Goal: Check status: Check status

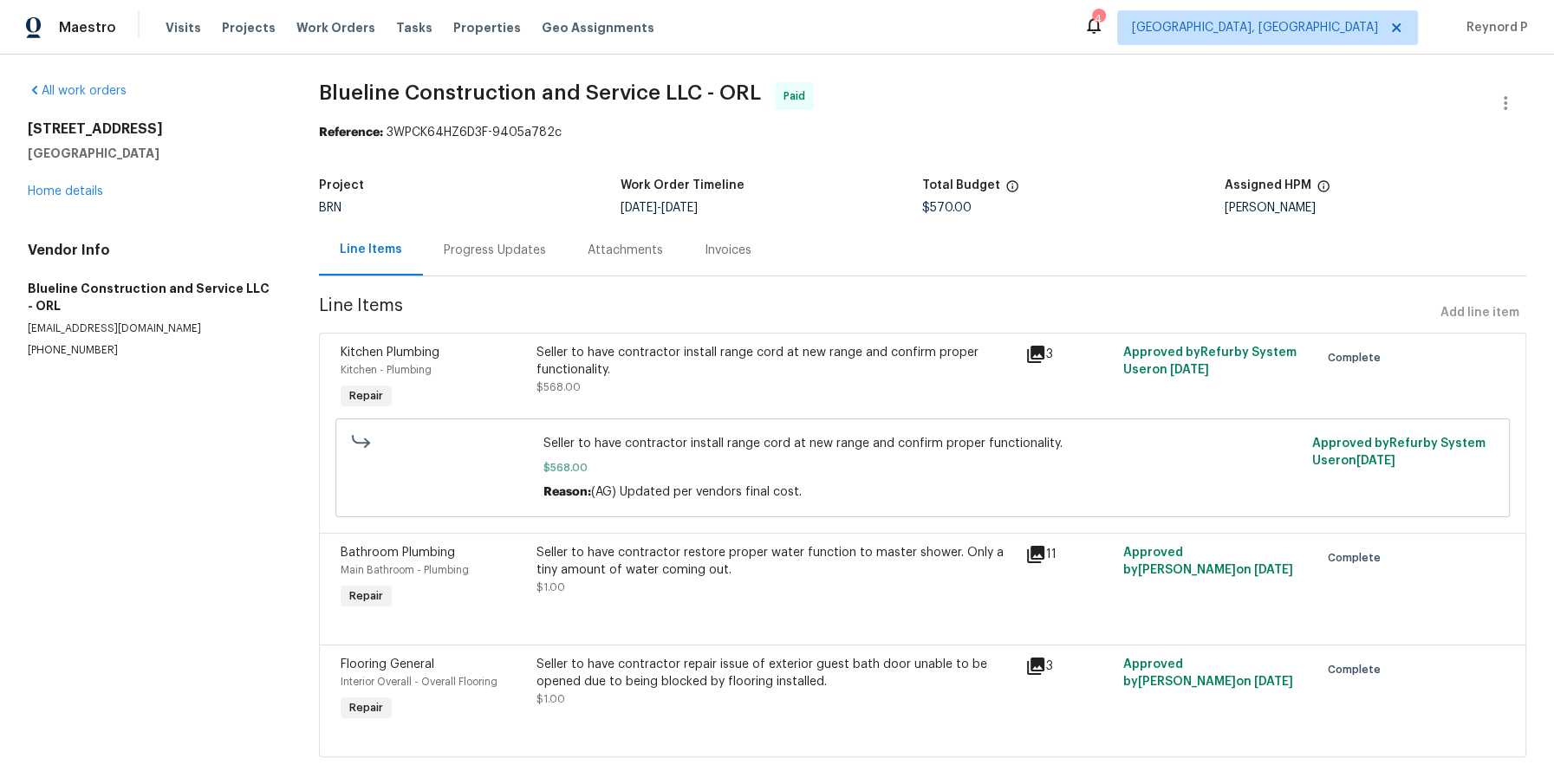
click at [505, 261] on div "Progress Updates" at bounding box center [495, 249] width 144 height 51
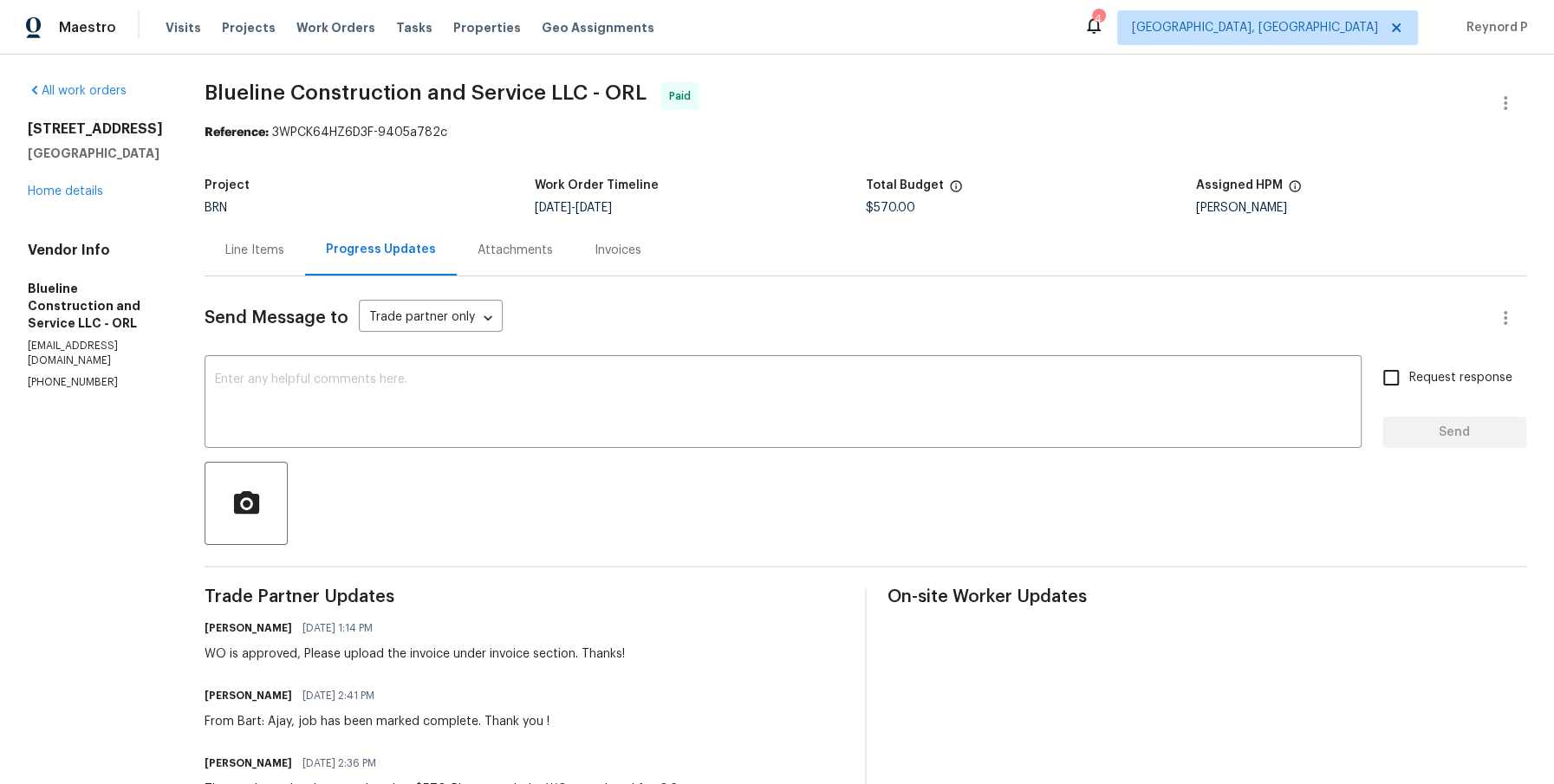
click at [270, 249] on div "Line Items" at bounding box center [254, 250] width 59 height 17
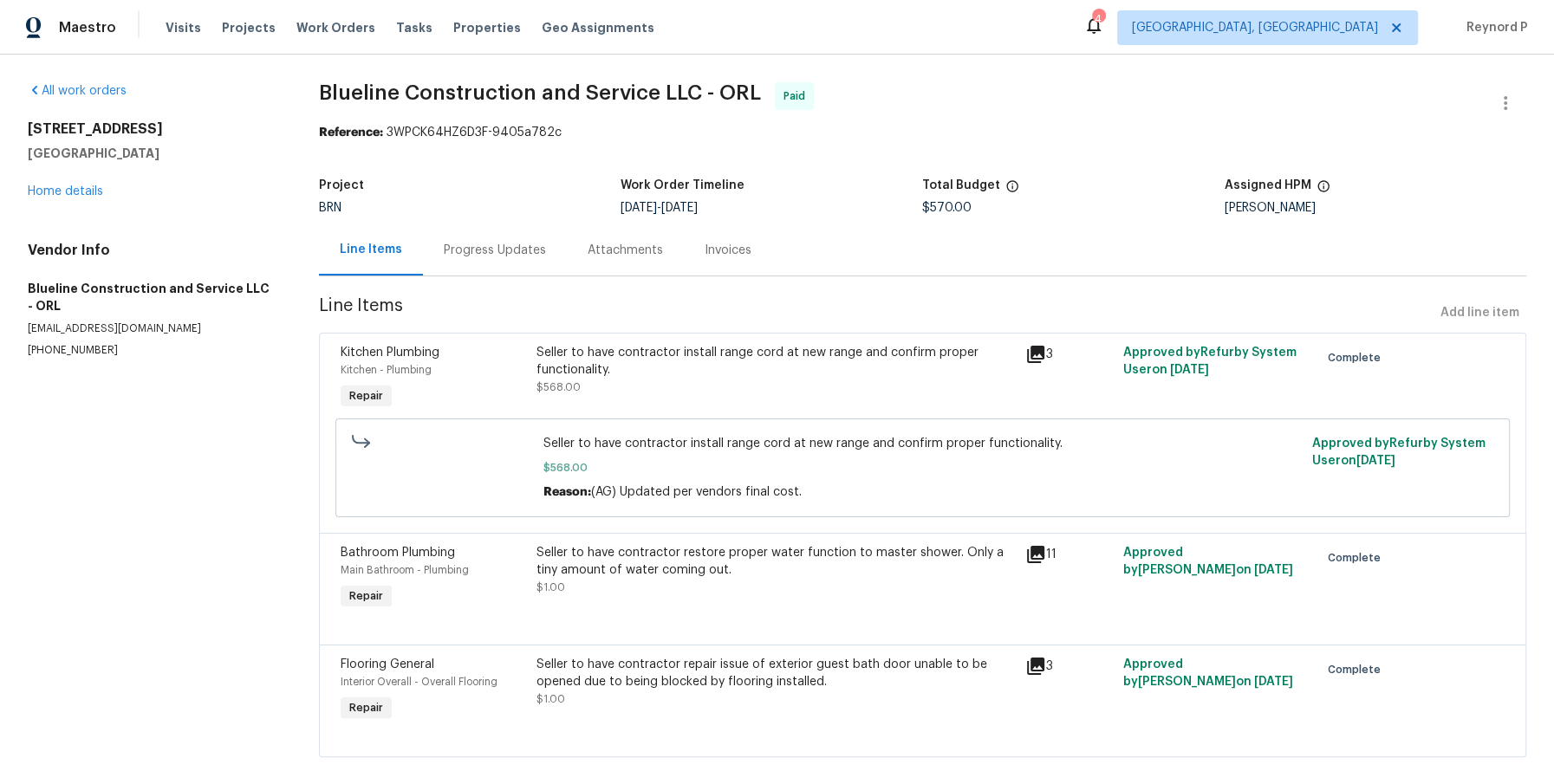
click at [667, 375] on div "Seller to have contractor install range cord at new range and confirm proper fu…" at bounding box center [775, 361] width 479 height 35
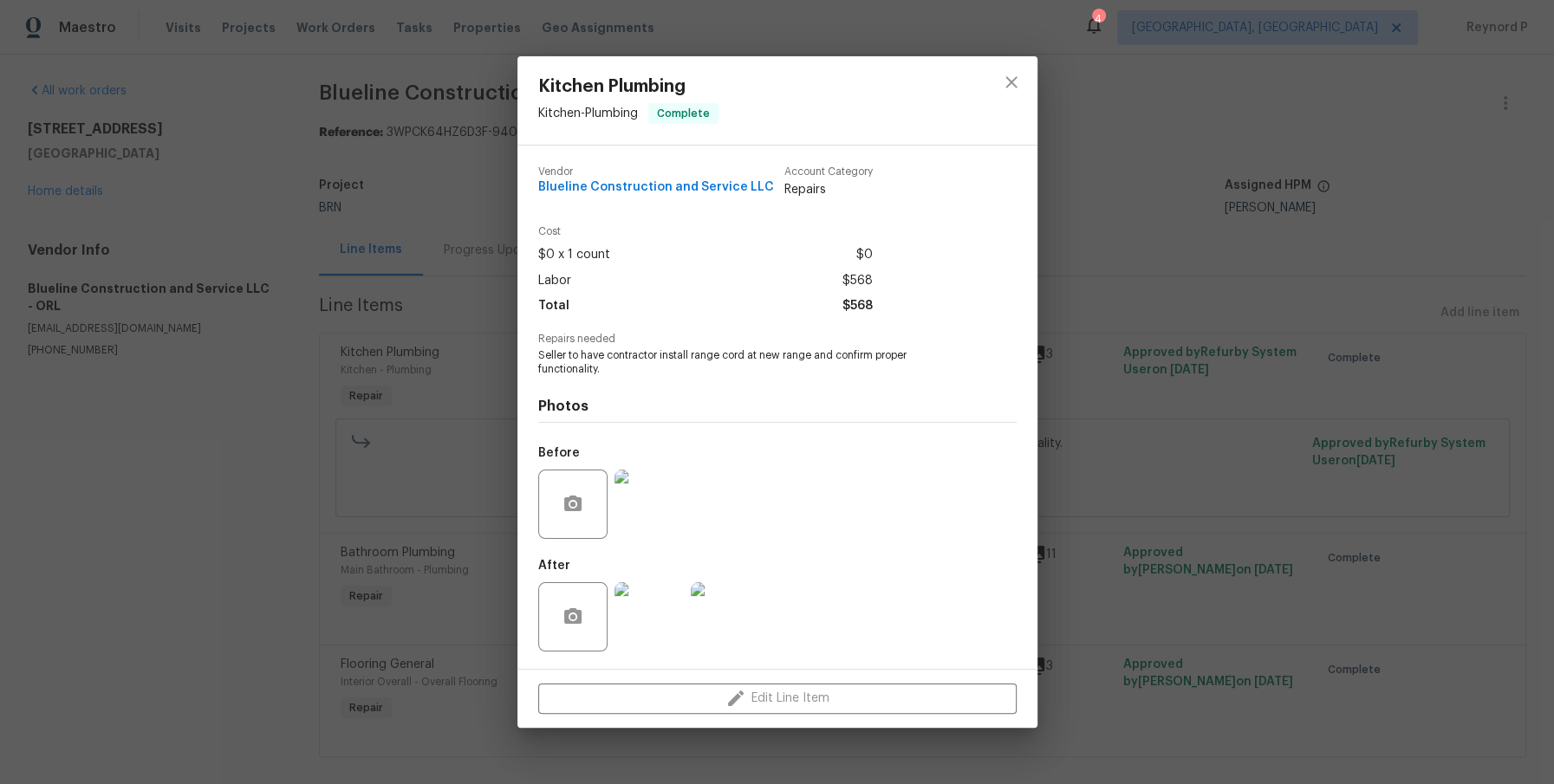
click at [281, 508] on div "Kitchen Plumbing Kitchen - Plumbing Complete Vendor Blueline Construction and S…" at bounding box center [777, 392] width 1554 height 784
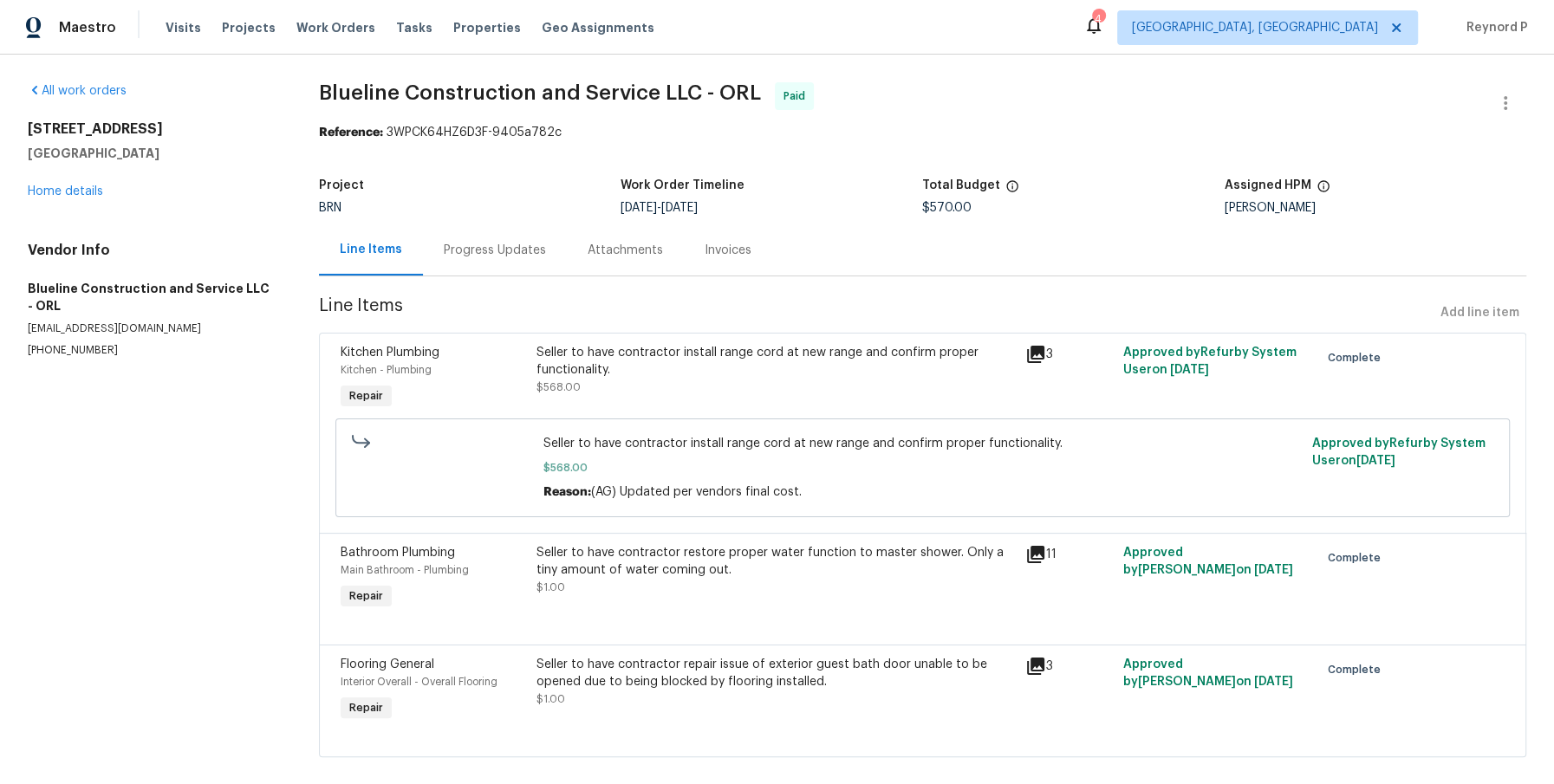
click at [695, 466] on span "$568.00" at bounding box center [922, 467] width 758 height 17
click at [700, 441] on span "Seller to have contractor install range cord at new range and confirm proper fu…" at bounding box center [922, 443] width 758 height 17
click at [718, 555] on div "Seller to have contractor restore proper water function to master shower. Only …" at bounding box center [775, 561] width 479 height 35
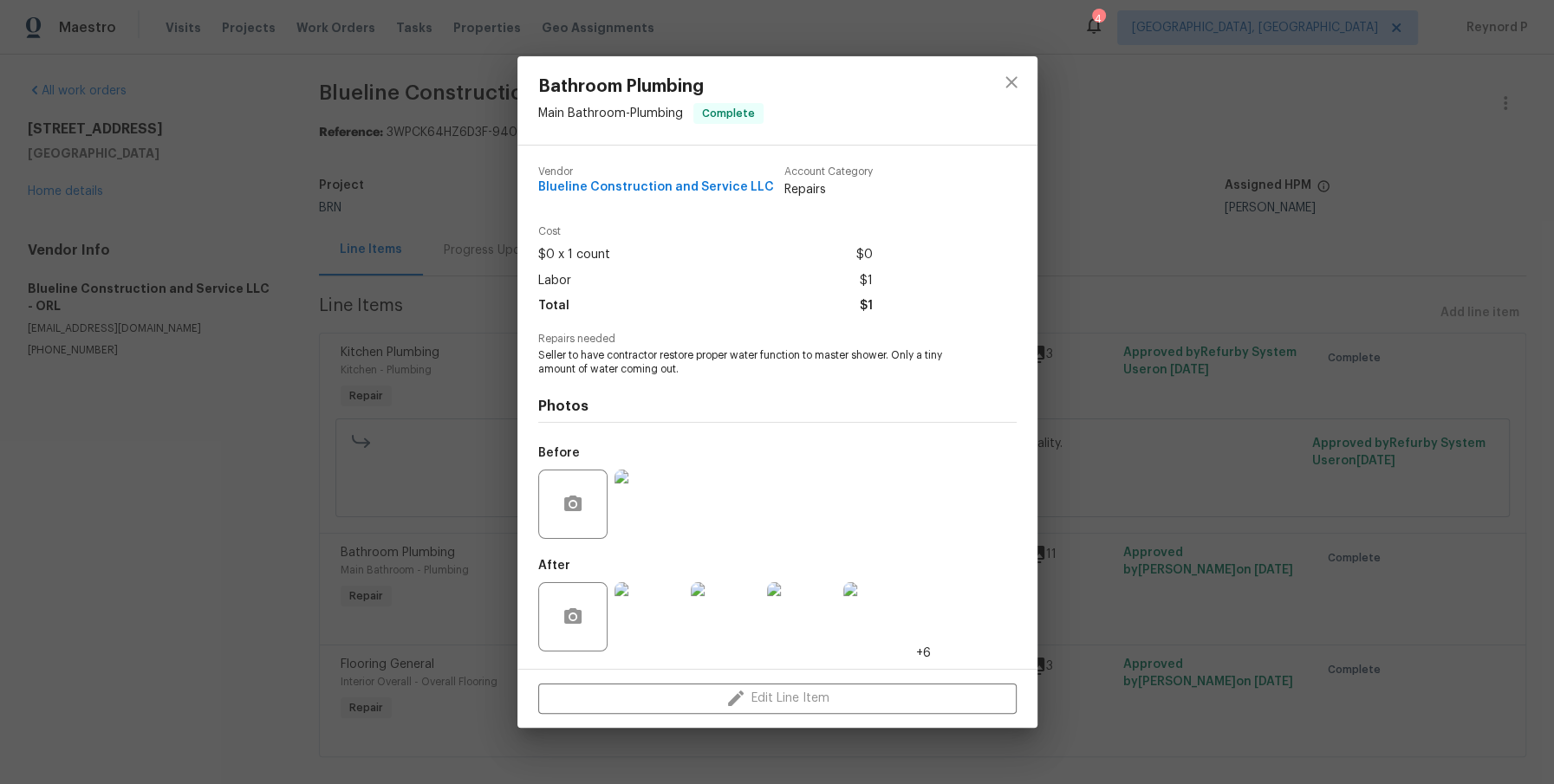
click at [299, 524] on div "Bathroom Plumbing Main Bathroom - Plumbing Complete Vendor Blueline Constructio…" at bounding box center [777, 392] width 1554 height 784
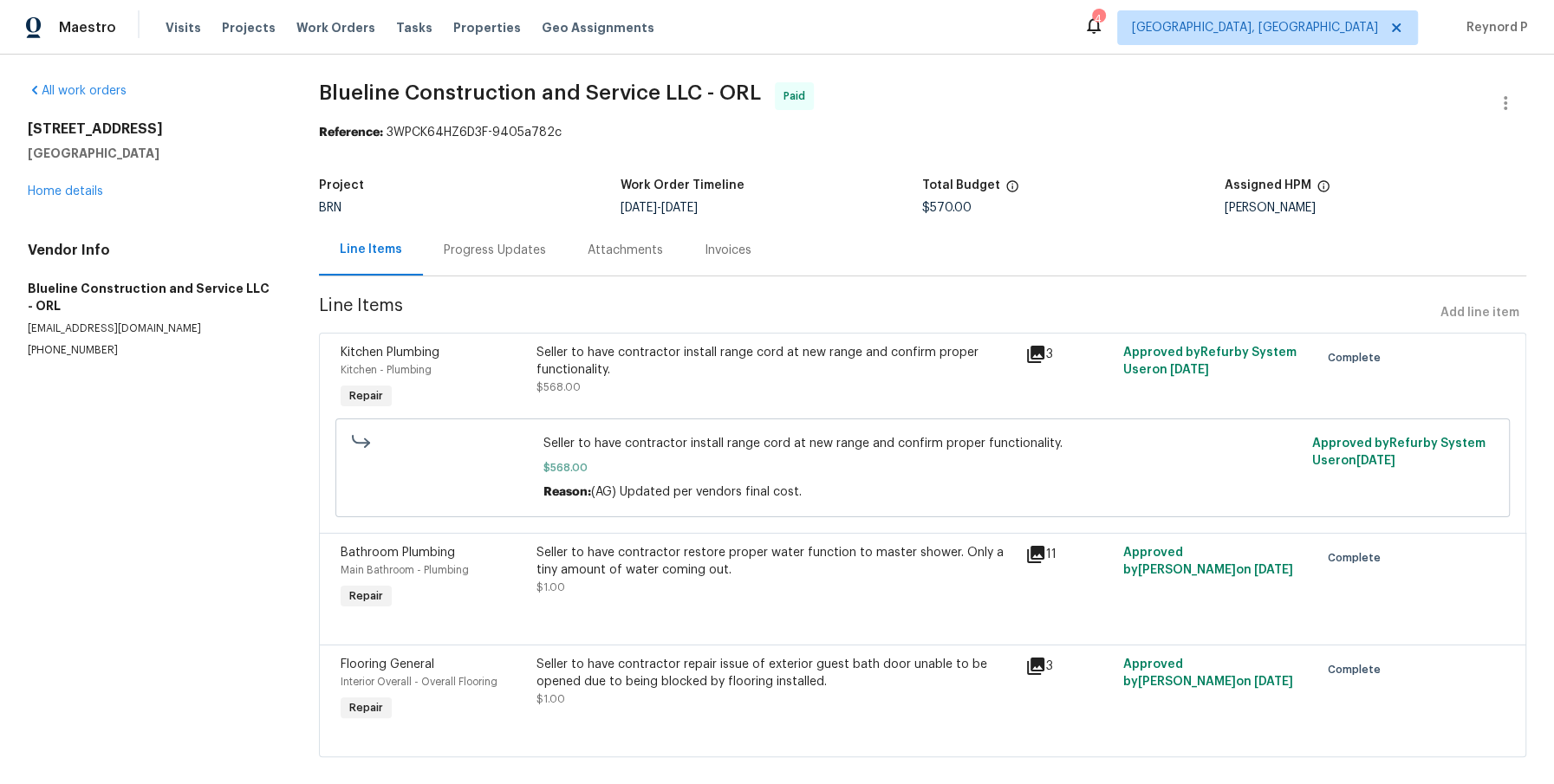
scroll to position [26, 0]
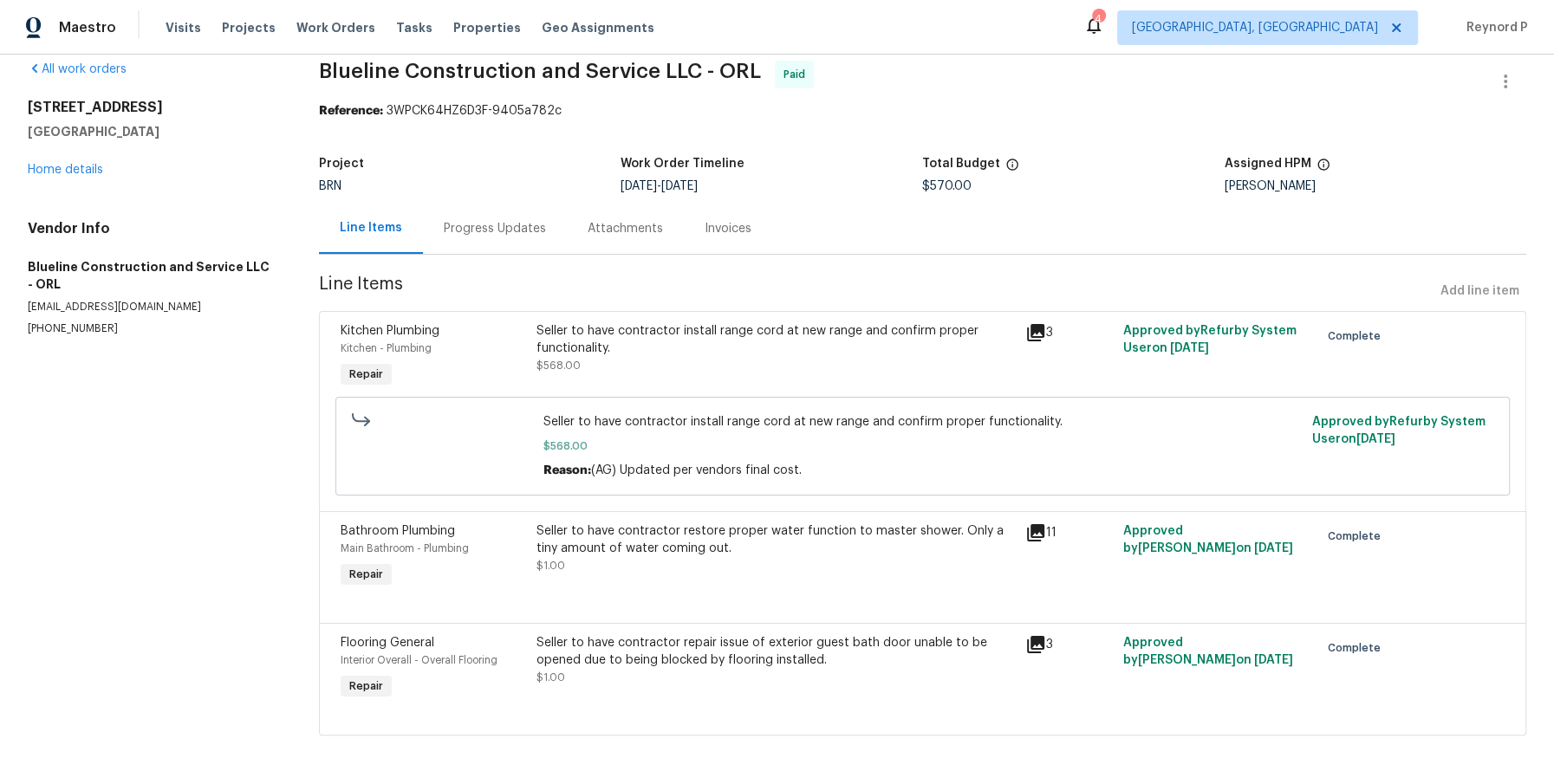
click at [644, 647] on div "Seller to have contractor repair issue of exterior guest bath door unable to be…" at bounding box center [775, 651] width 479 height 35
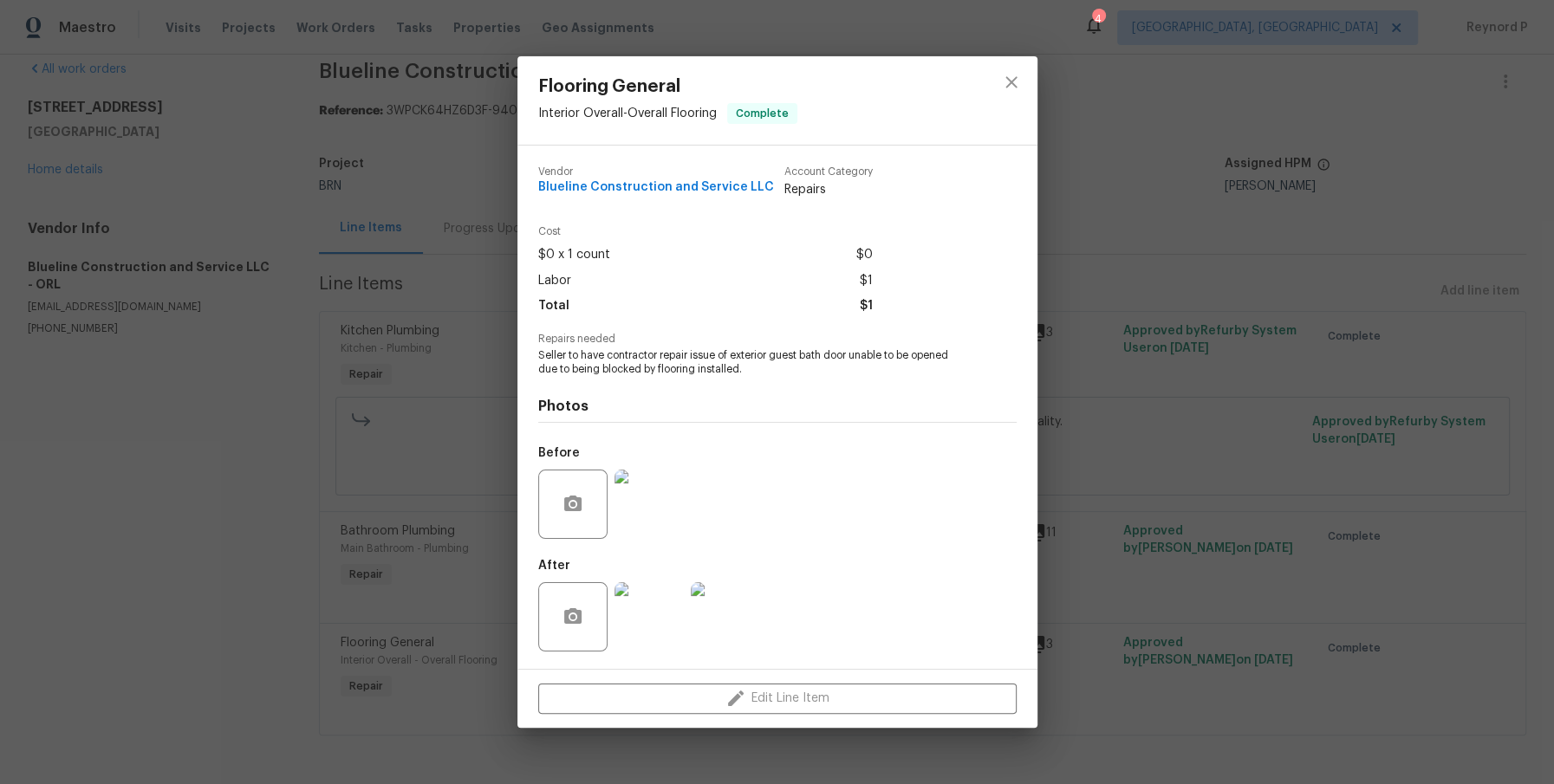
click at [160, 501] on div "Flooring General Interior Overall - Overall Flooring Complete Vendor Blueline C…" at bounding box center [777, 392] width 1554 height 784
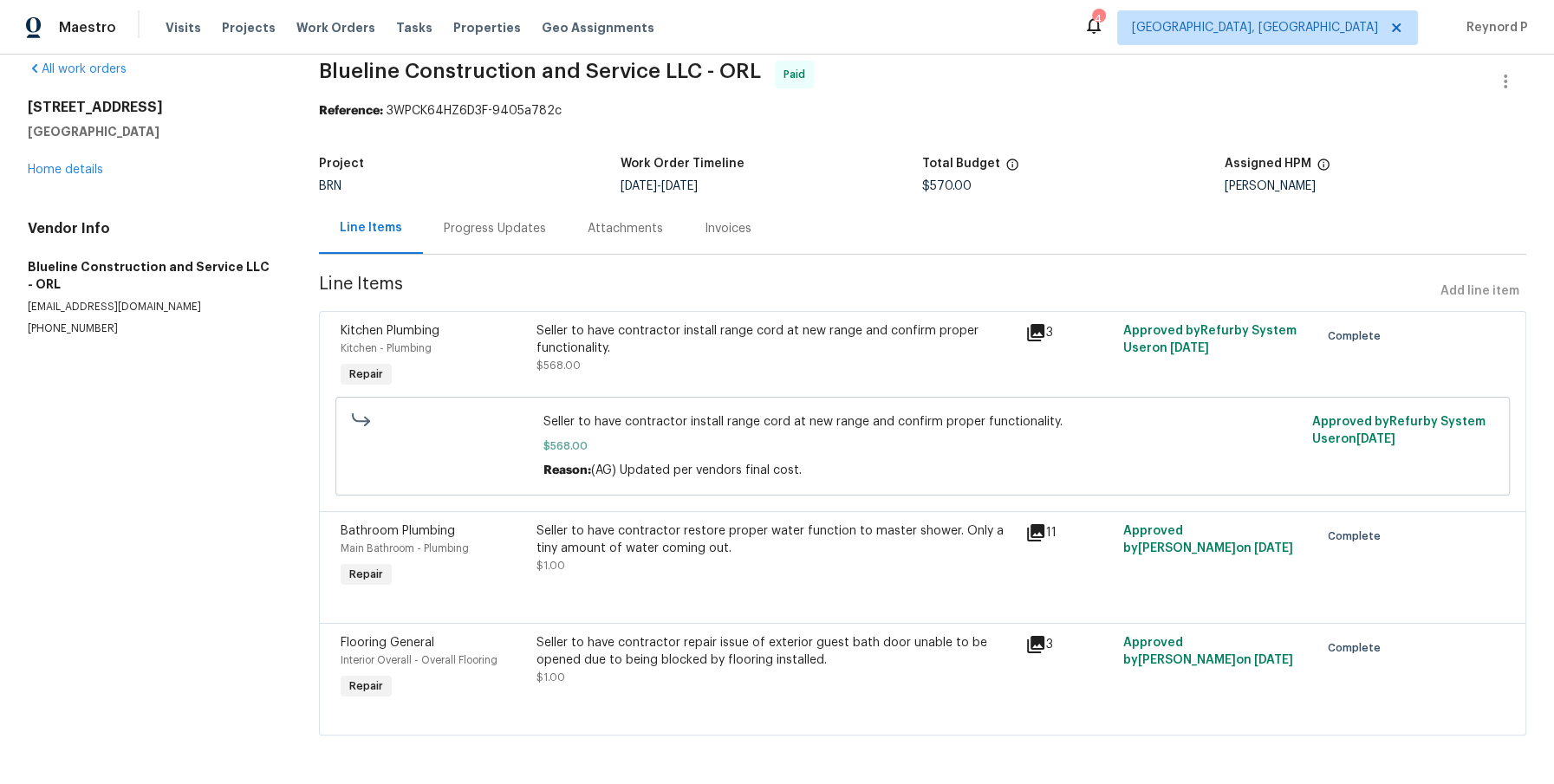
click at [472, 224] on div "Progress Updates" at bounding box center [495, 228] width 103 height 17
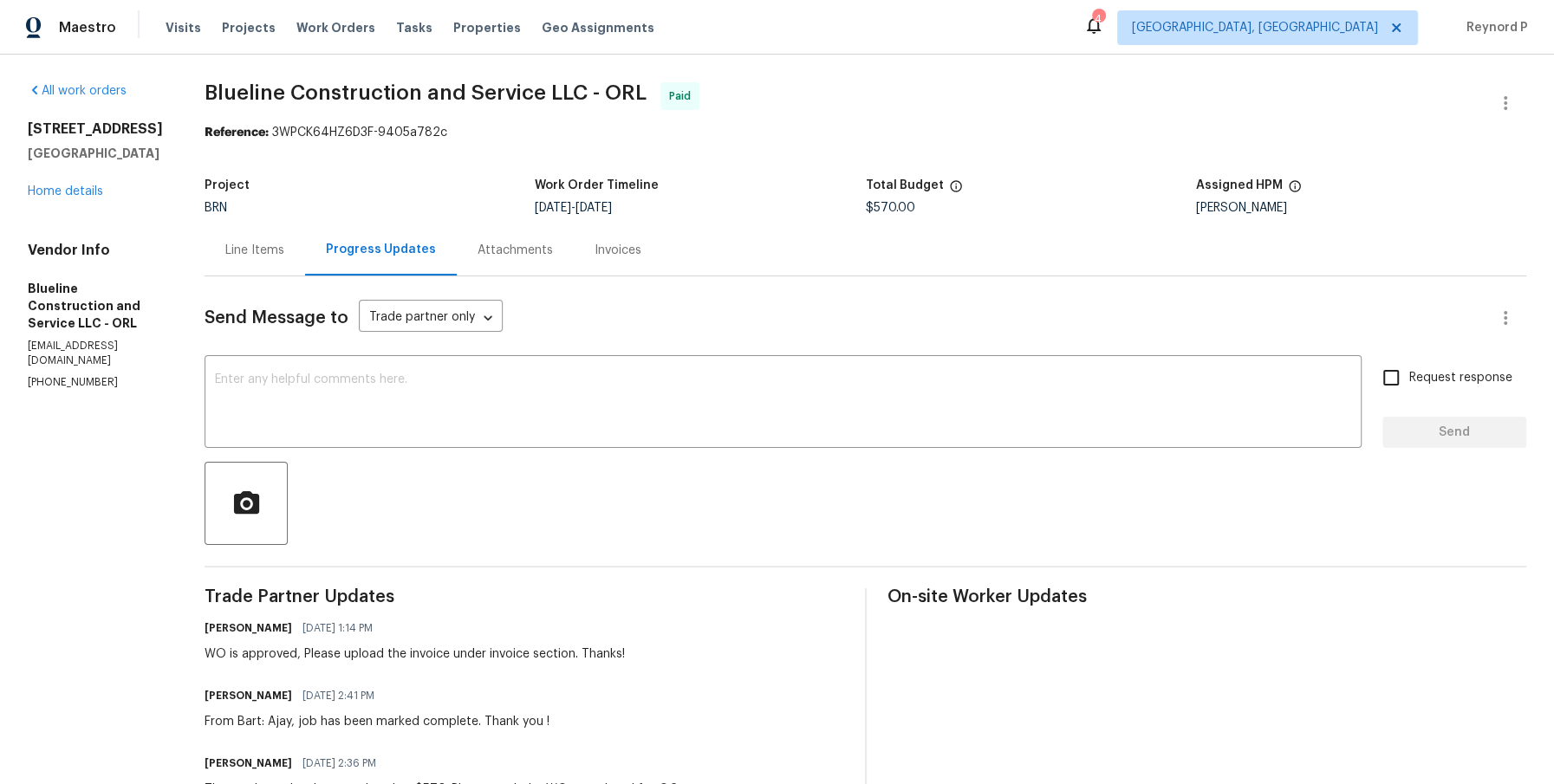
click at [271, 240] on div "Line Items" at bounding box center [254, 249] width 101 height 51
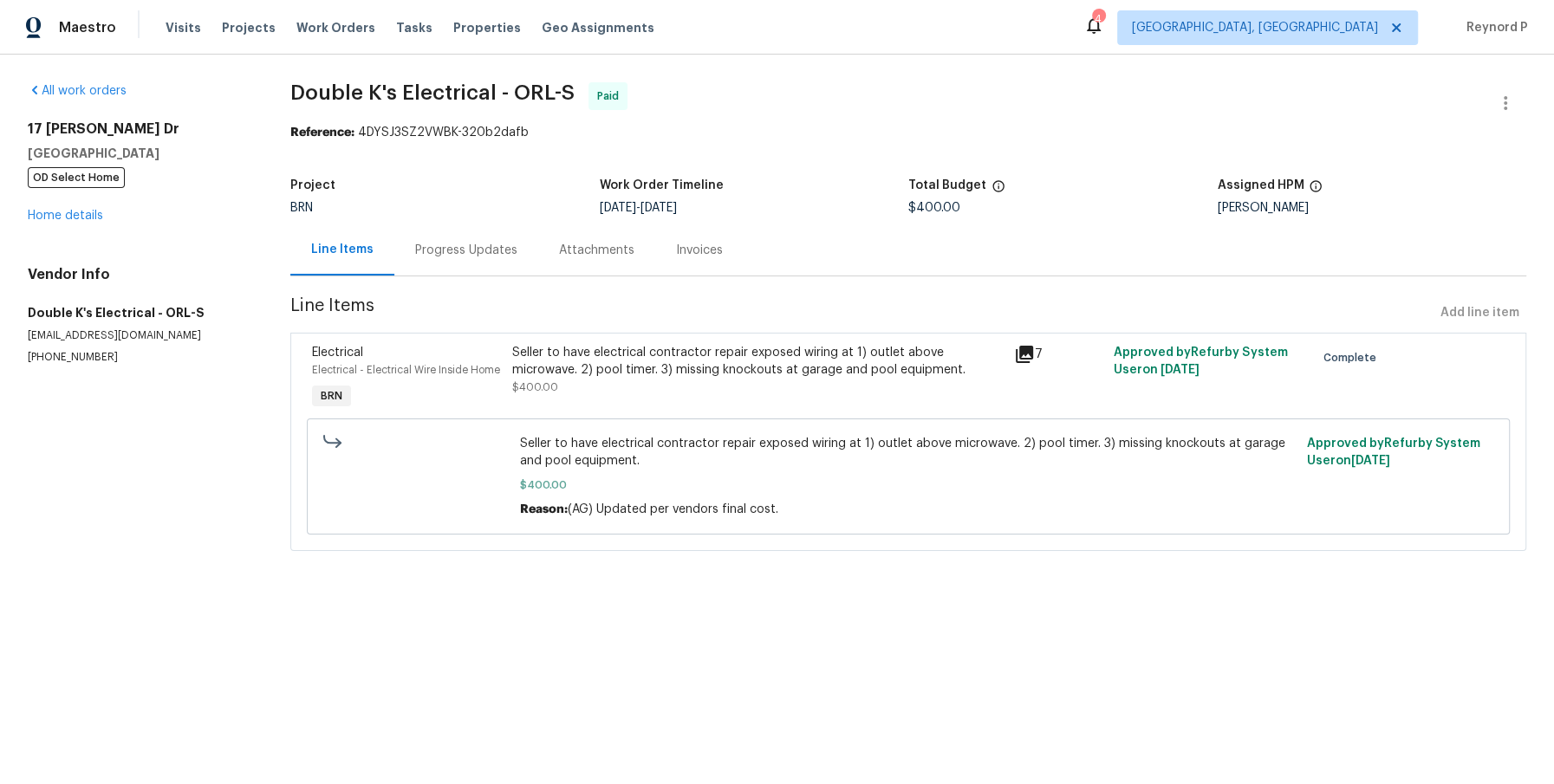
click at [461, 255] on div "Progress Updates" at bounding box center [466, 250] width 103 height 17
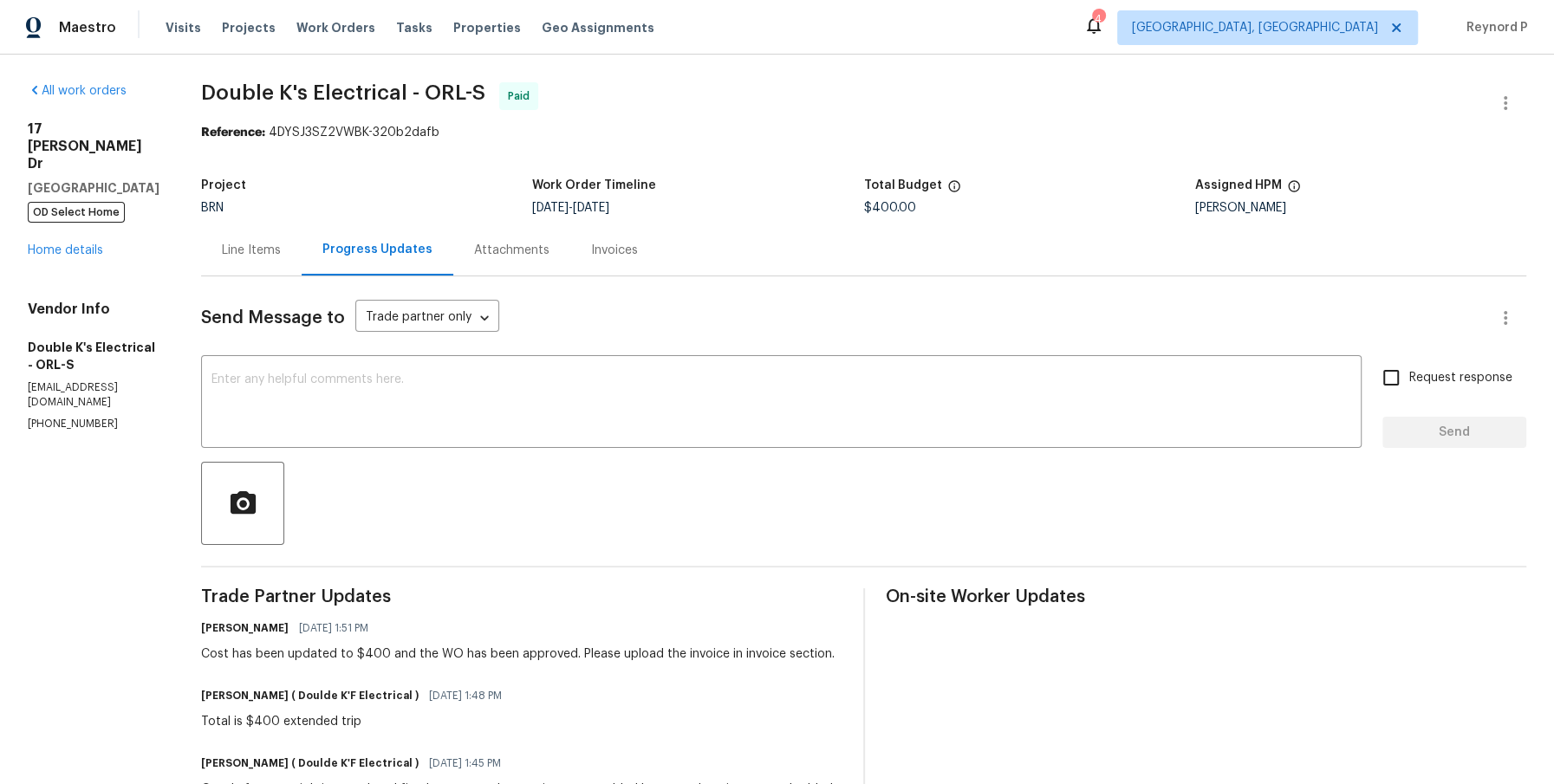
click at [277, 249] on div "Line Items" at bounding box center [251, 250] width 59 height 17
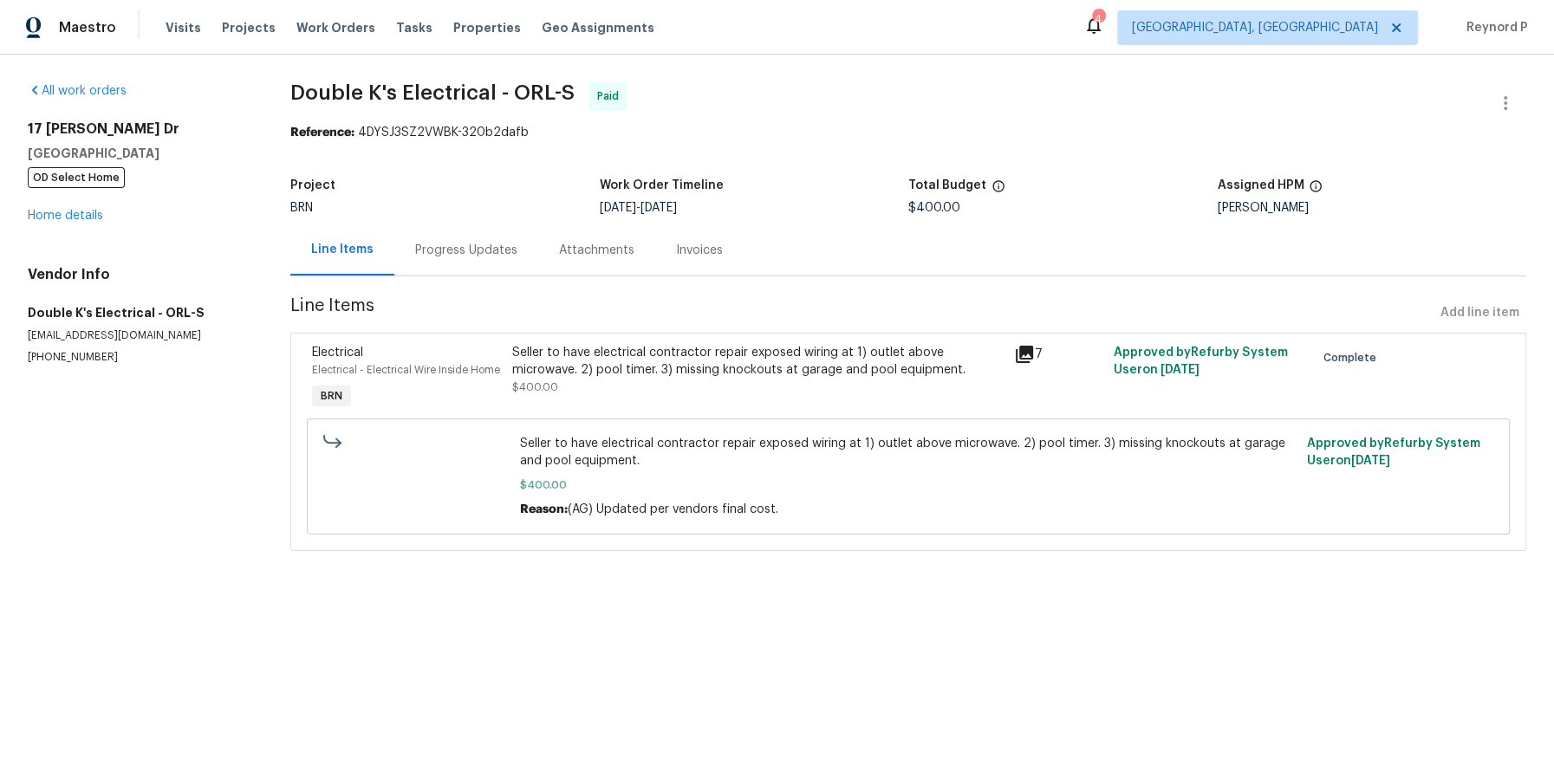
click at [586, 358] on div "Seller to have electrical contractor repair exposed wiring at 1) outlet above m…" at bounding box center [757, 361] width 491 height 35
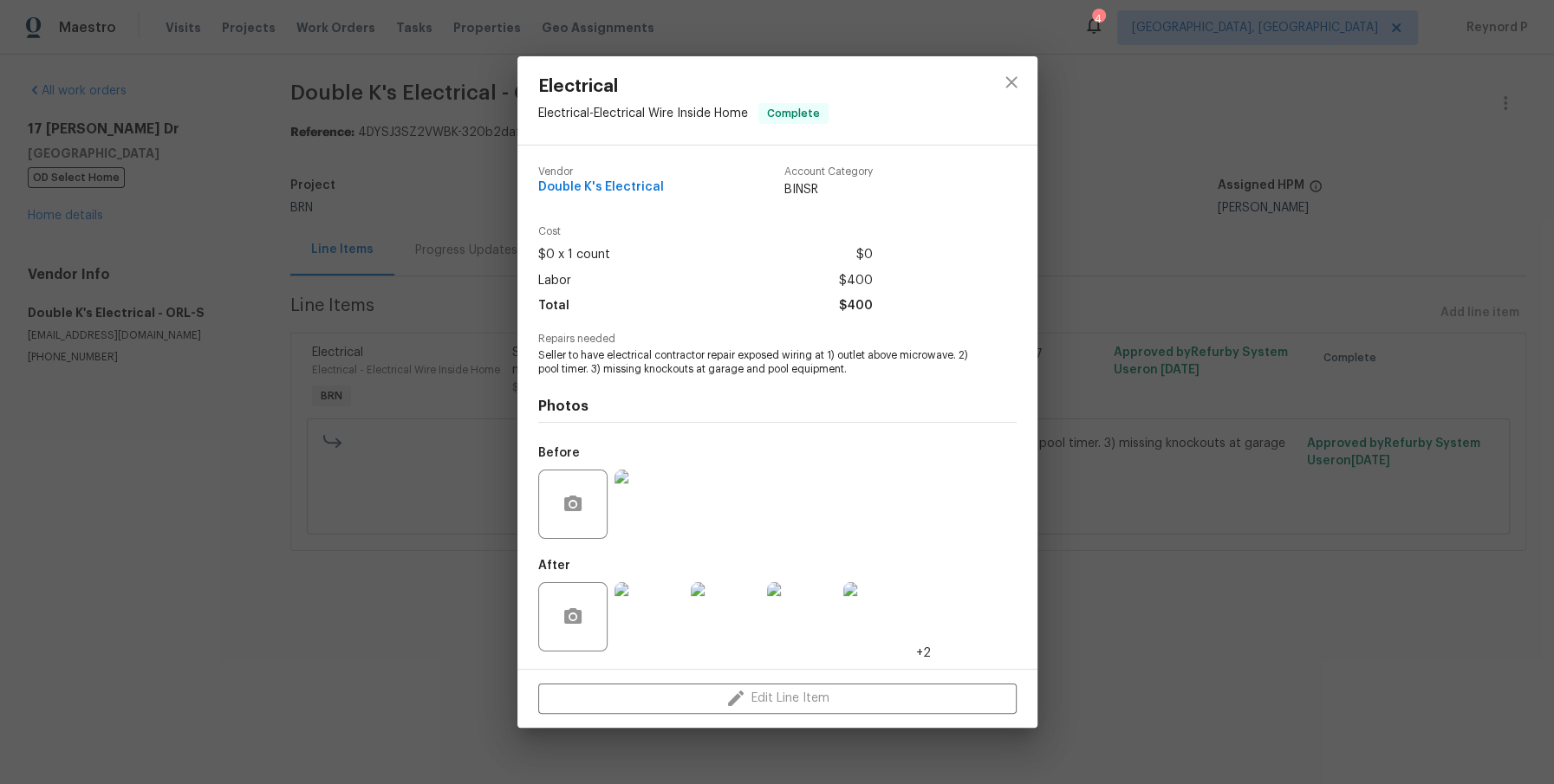
click at [434, 599] on div "Electrical Electrical - Electrical Wire Inside Home Complete Vendor Double K's …" at bounding box center [777, 392] width 1554 height 784
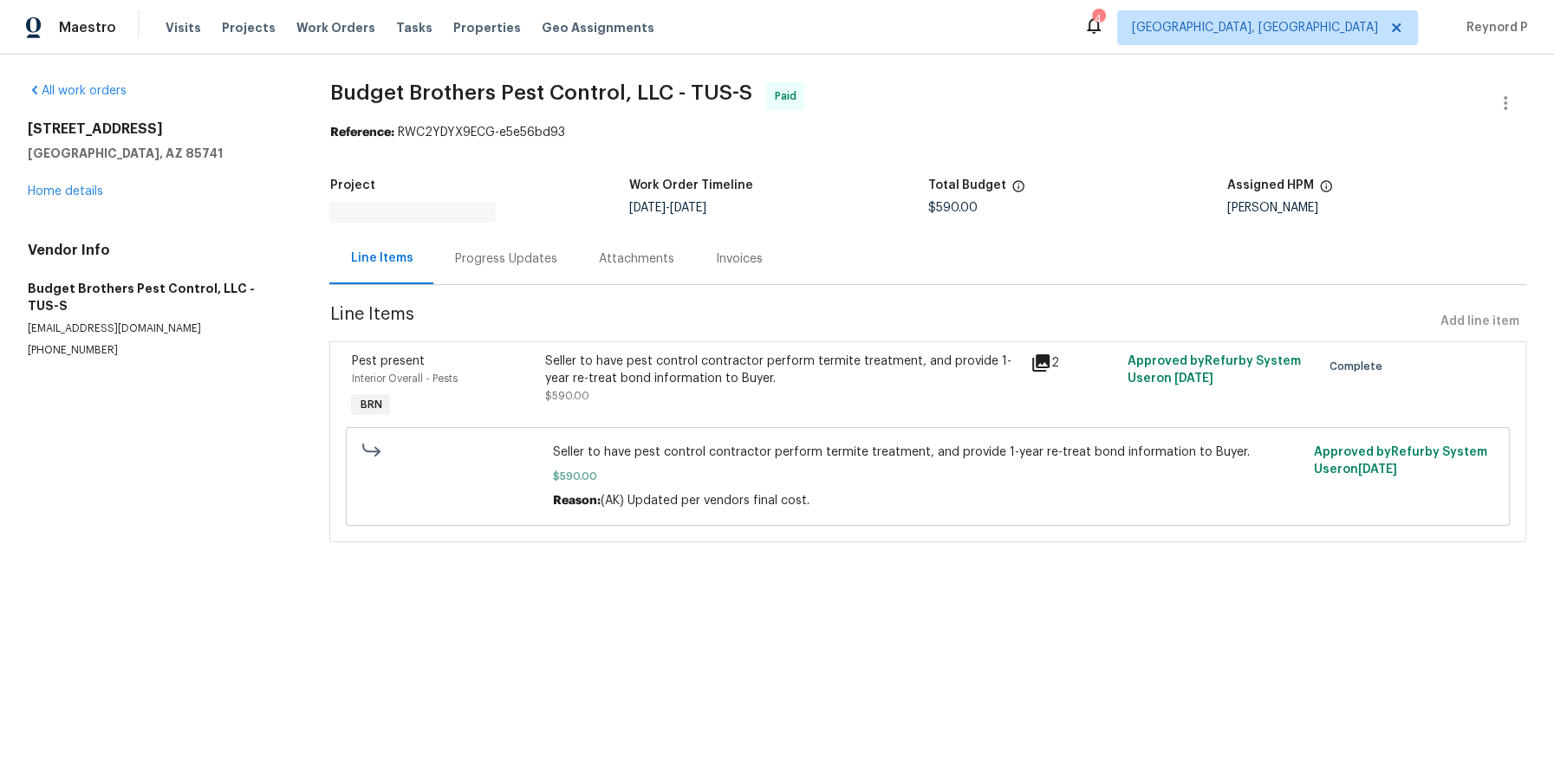
click at [696, 352] on div "Seller to have pest control contractor perform termite treatment, and provide 1…" at bounding box center [782, 369] width 474 height 35
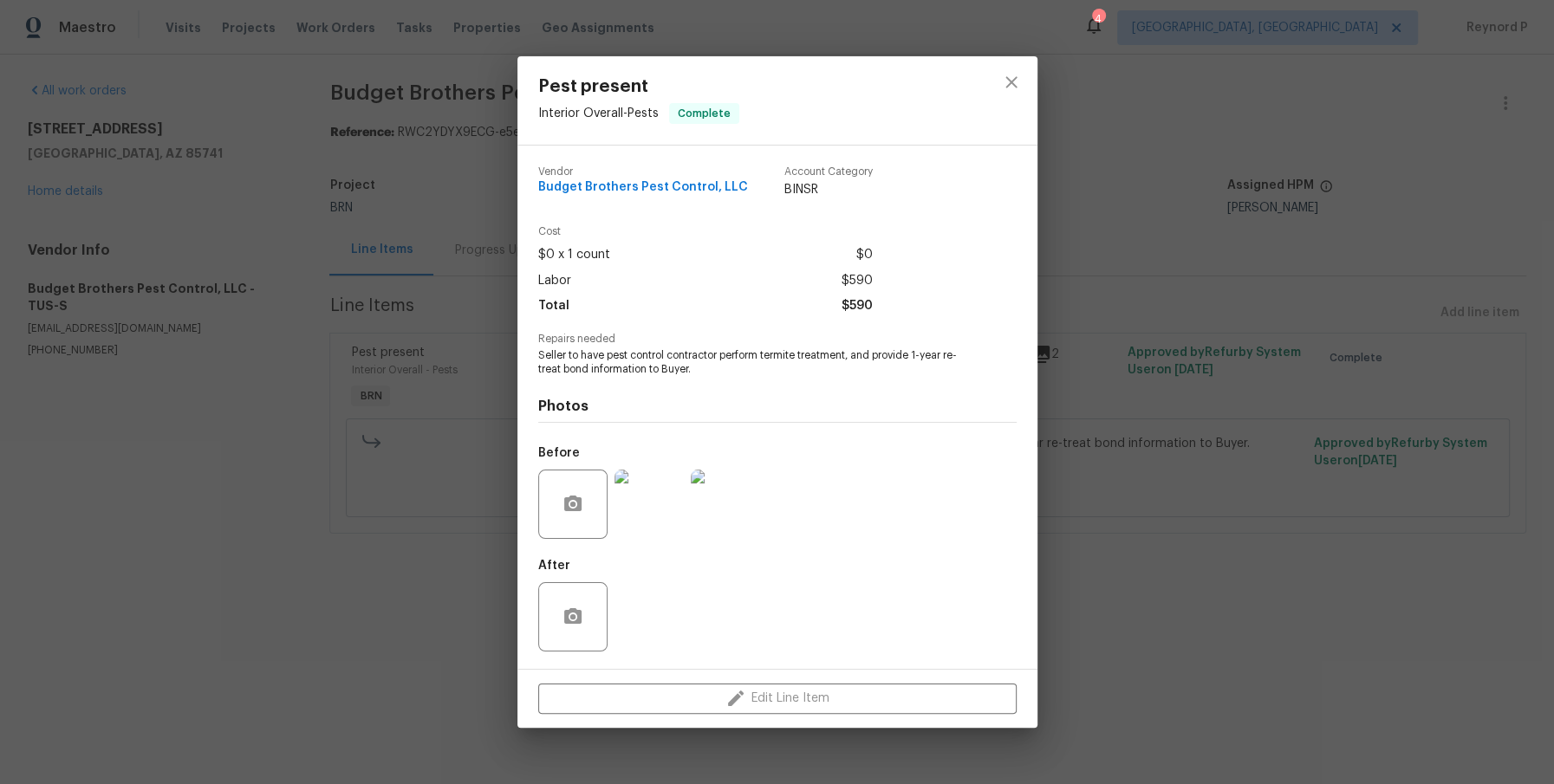
click at [463, 583] on div "Pest present Interior Overall - Pests Complete Vendor Budget Brothers Pest Cont…" at bounding box center [777, 392] width 1554 height 784
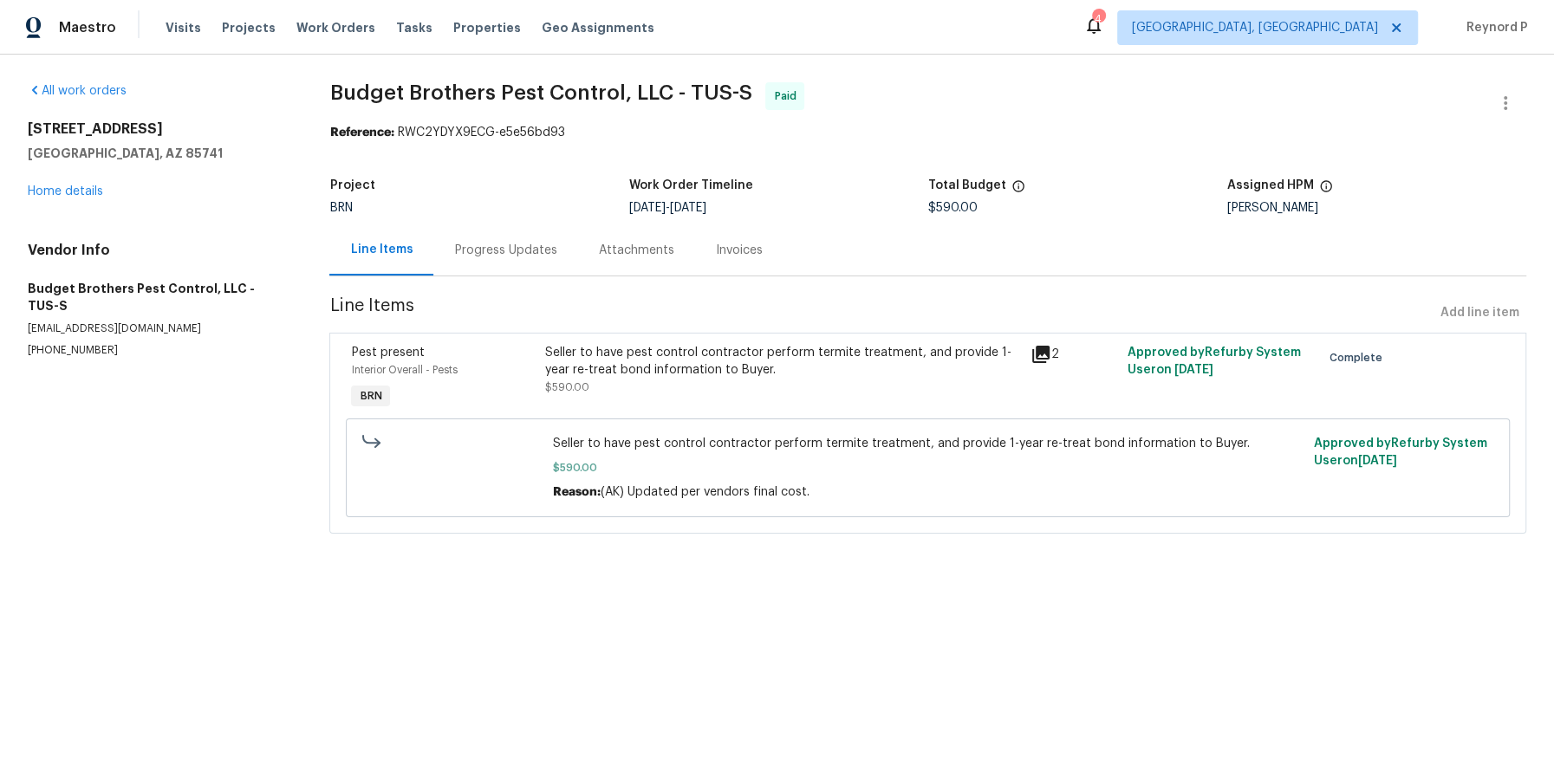
click at [506, 258] on div "Progress Updates" at bounding box center [505, 250] width 103 height 17
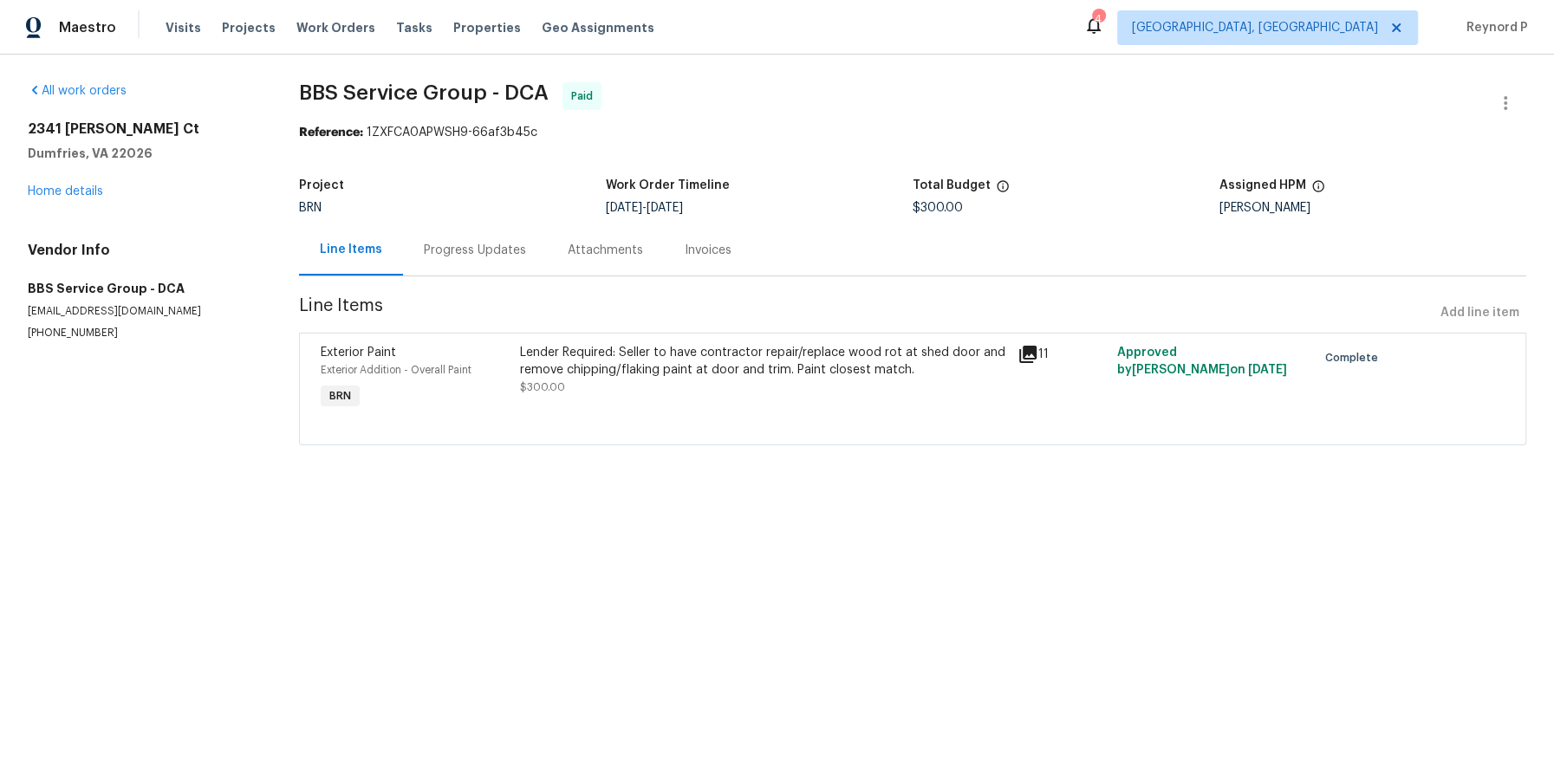
click at [564, 366] on div "Lender Required: Seller to have contractor repair/replace wood rot at shed door…" at bounding box center [763, 361] width 487 height 35
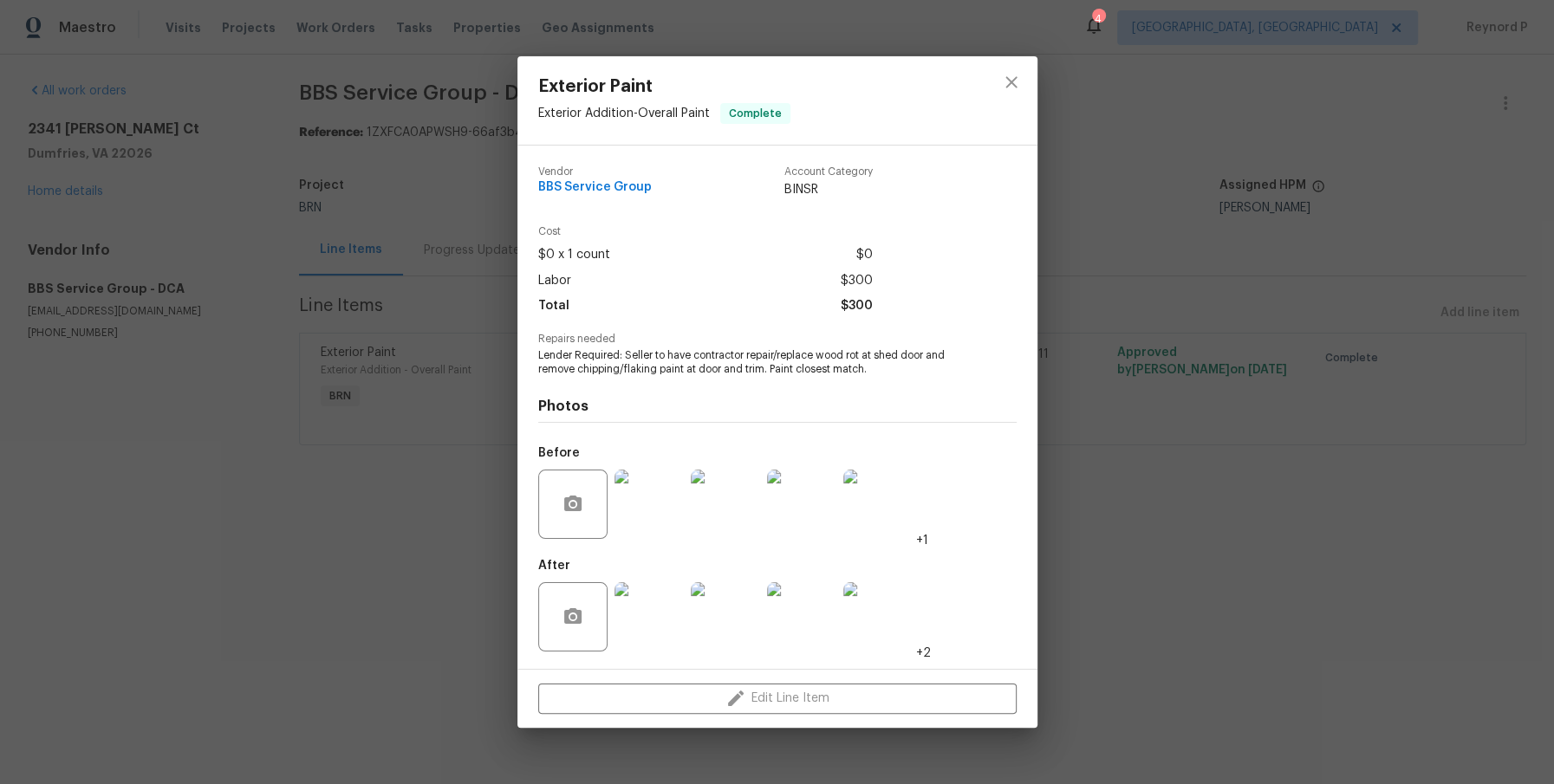
click at [440, 553] on div "Exterior Paint Exterior Addition - Overall Paint Complete Vendor BBS Service Gr…" at bounding box center [777, 392] width 1554 height 784
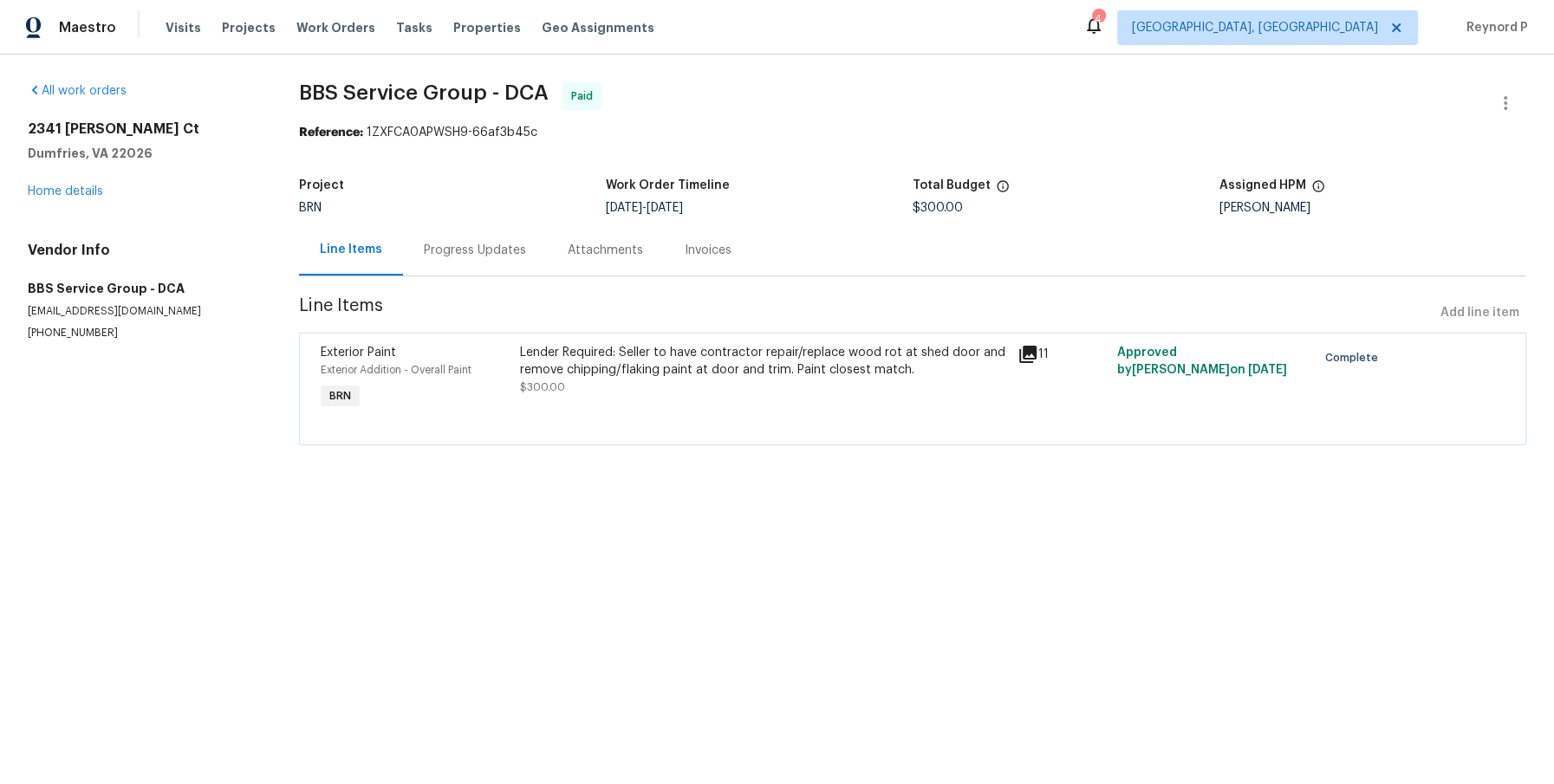
click at [473, 239] on div "Progress Updates" at bounding box center [475, 249] width 144 height 51
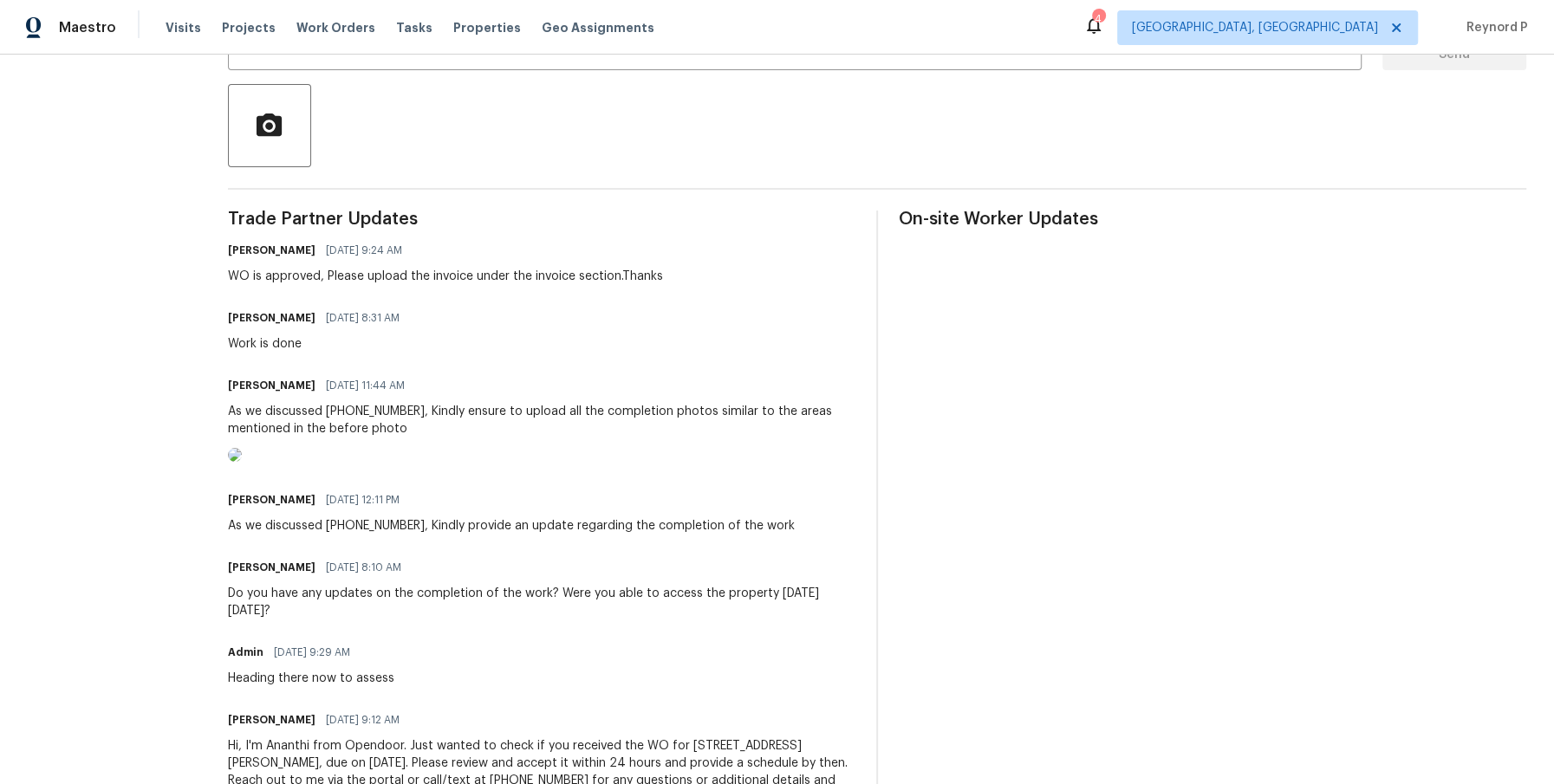
scroll to position [376, 0]
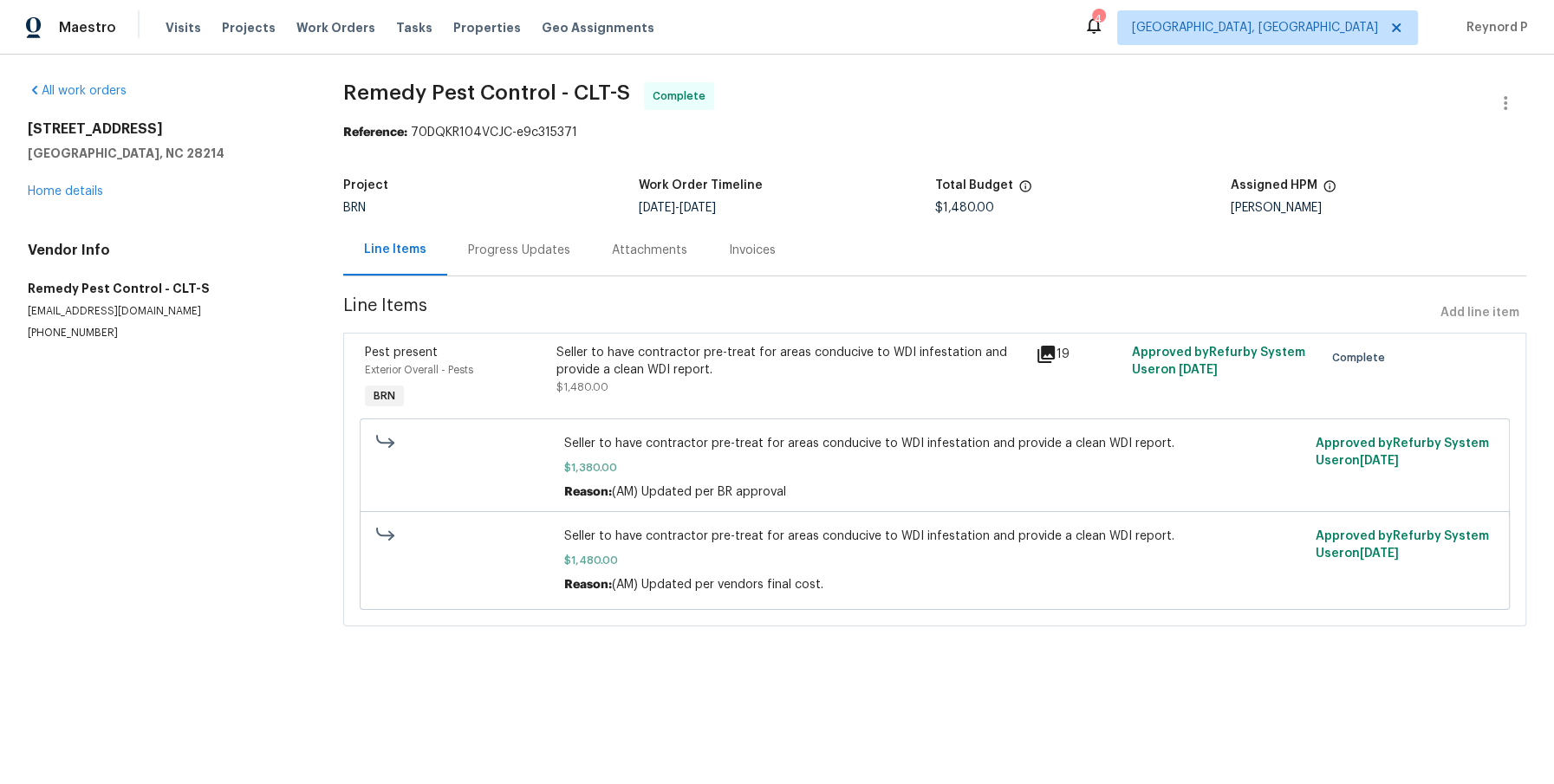
click at [525, 241] on div "Progress Updates" at bounding box center [519, 249] width 144 height 51
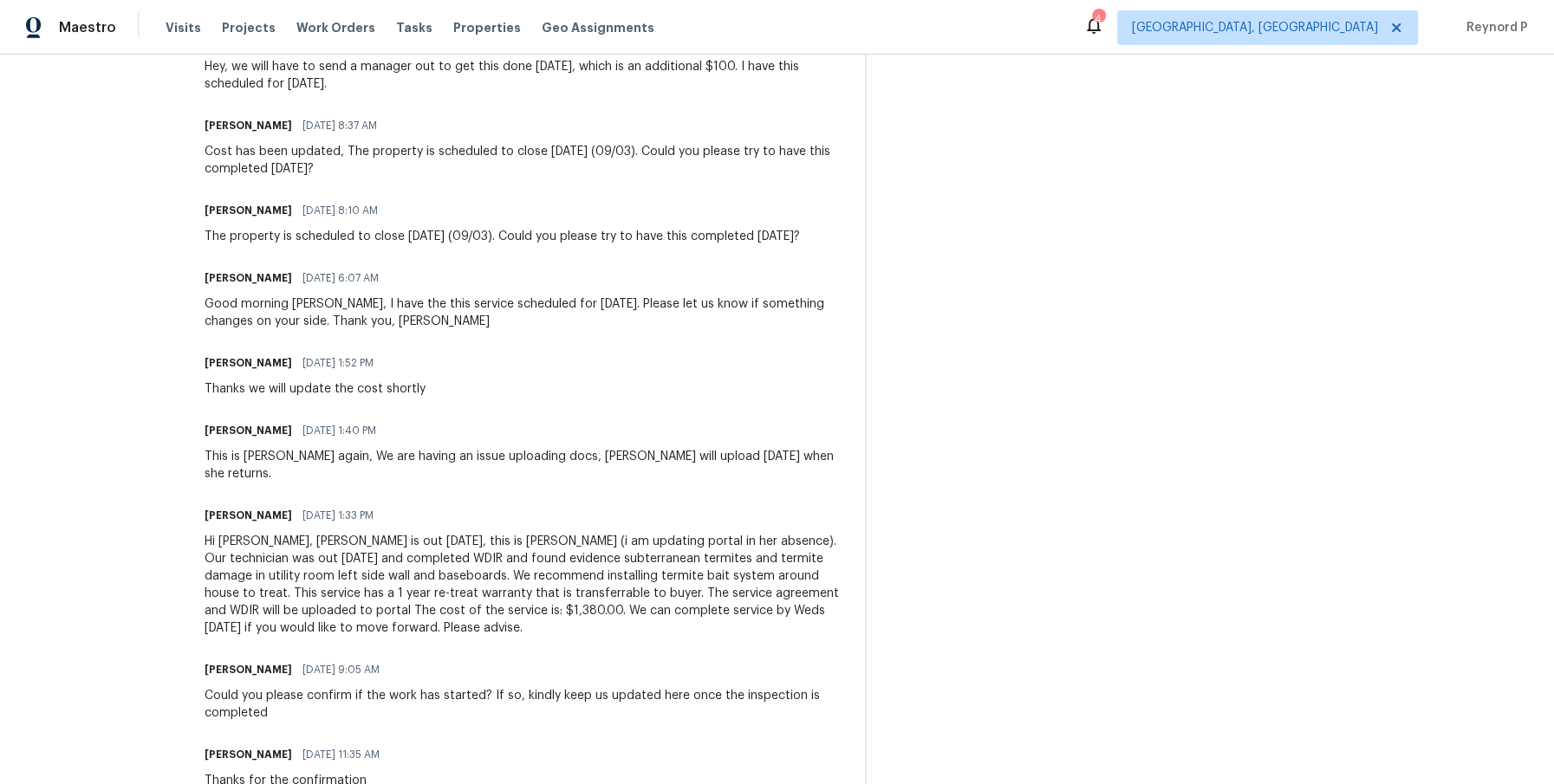
scroll to position [1356, 0]
click at [518, 558] on div "Hi [PERSON_NAME], [PERSON_NAME] is out [DATE], this is [PERSON_NAME] (i am upda…" at bounding box center [524, 581] width 639 height 103
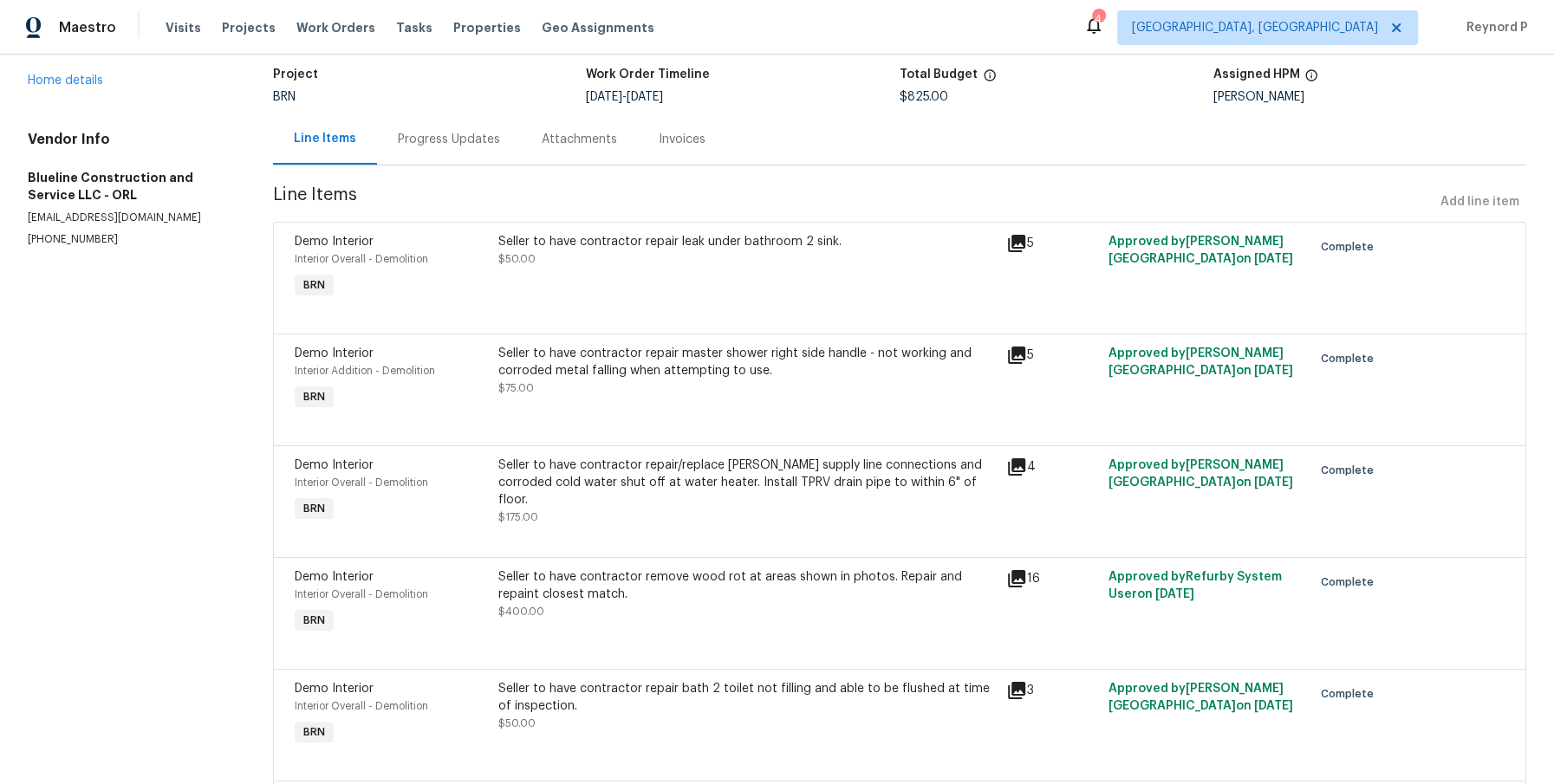
scroll to position [135, 0]
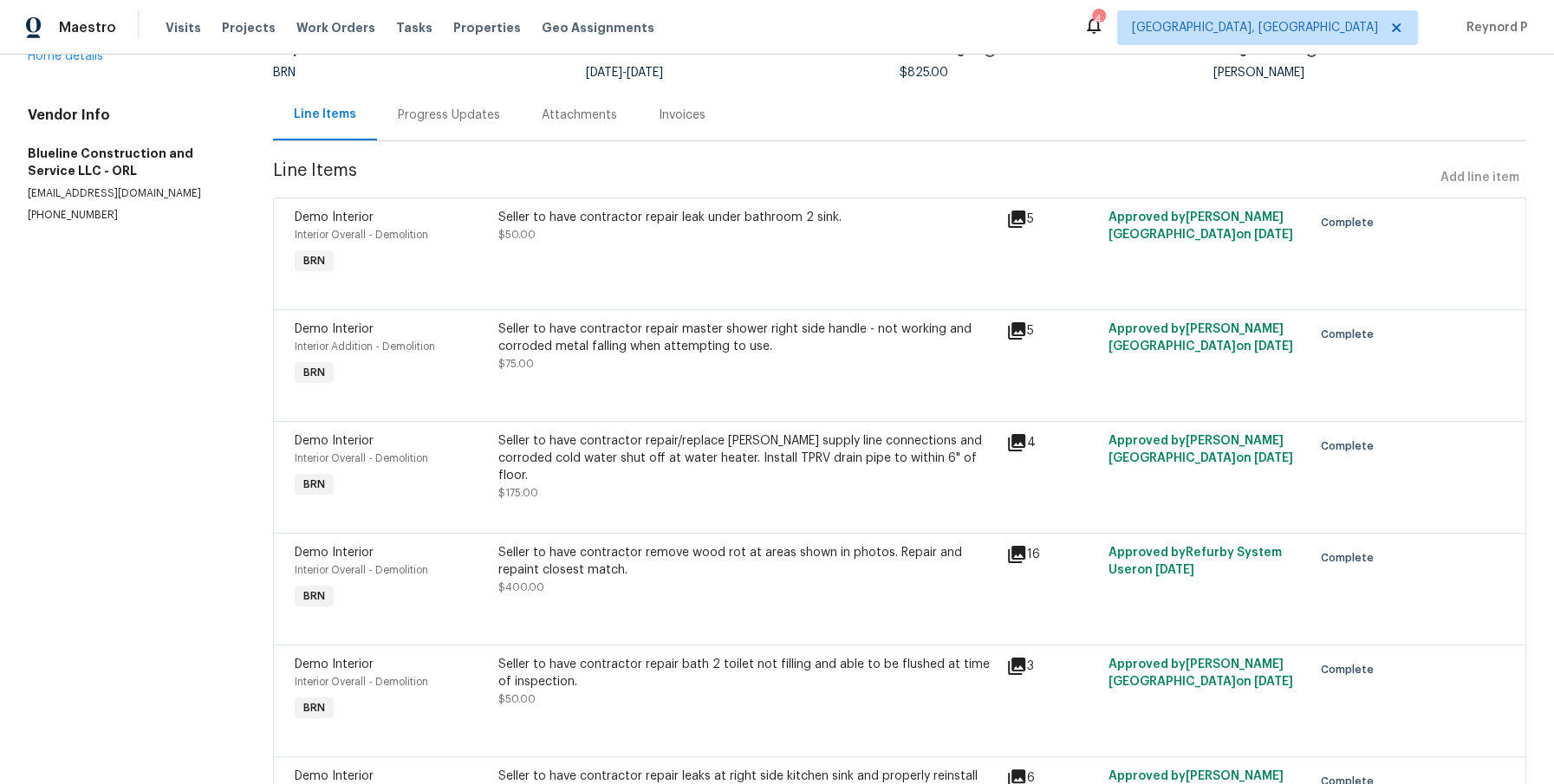
click at [742, 221] on div "Seller to have contractor repair leak under bathroom 2 sink." at bounding box center [748, 217] width 499 height 17
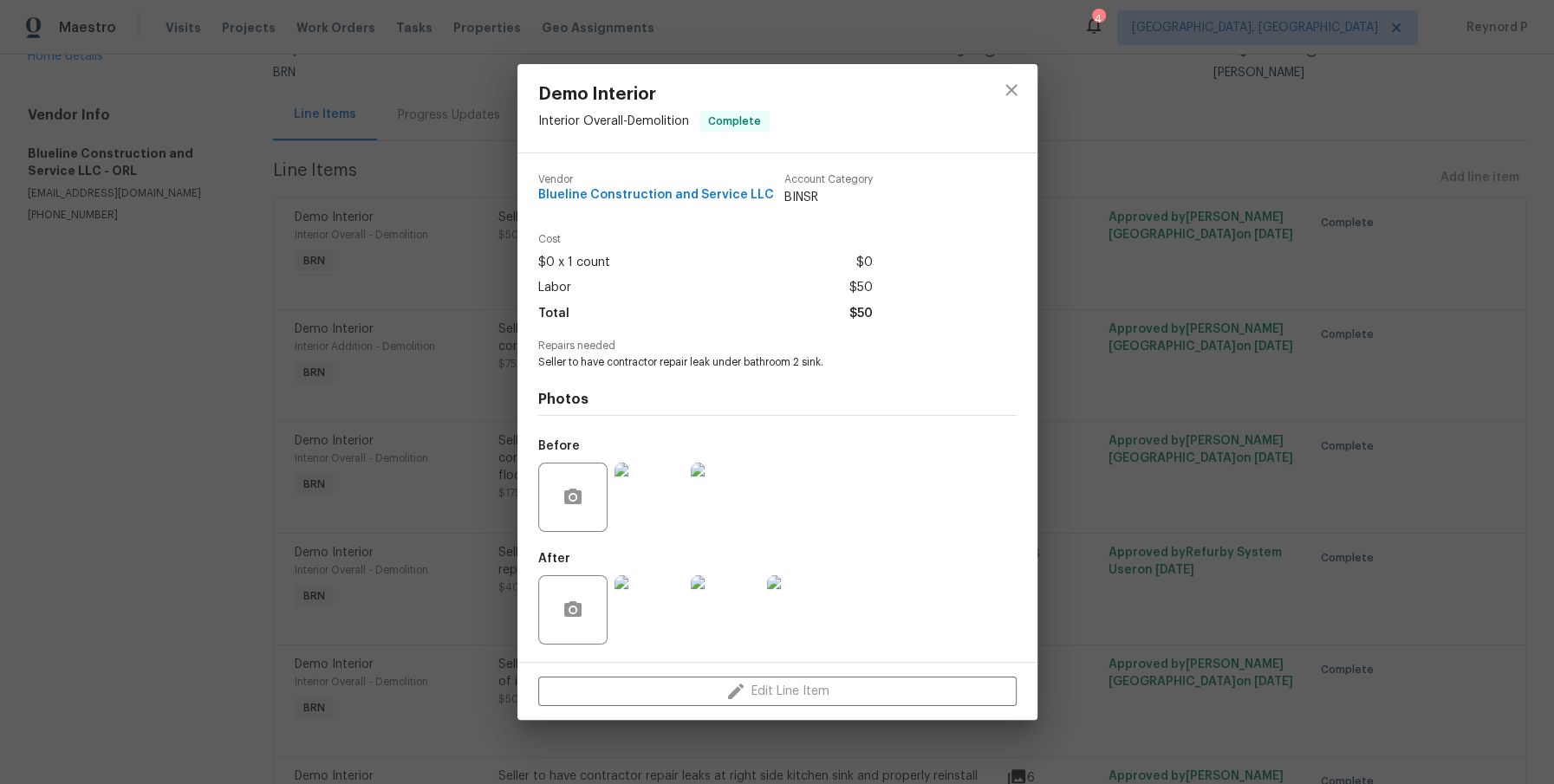
click at [429, 281] on div "Demo Interior Interior Overall - Demolition Complete Vendor Blueline Constructi…" at bounding box center [777, 392] width 1554 height 784
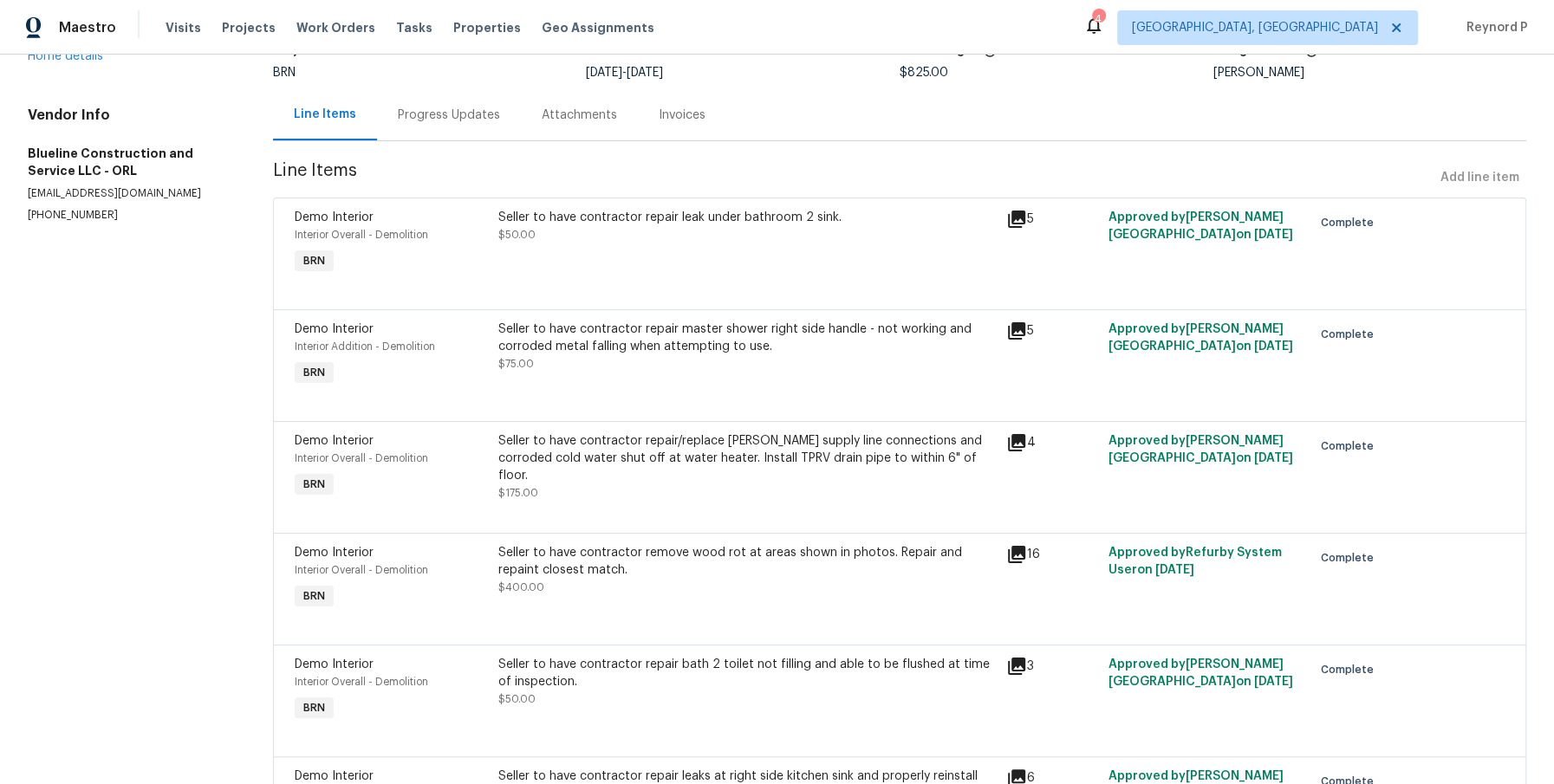
click at [653, 350] on div "Seller to have contractor repair master shower right side handle - not working …" at bounding box center [748, 337] width 499 height 35
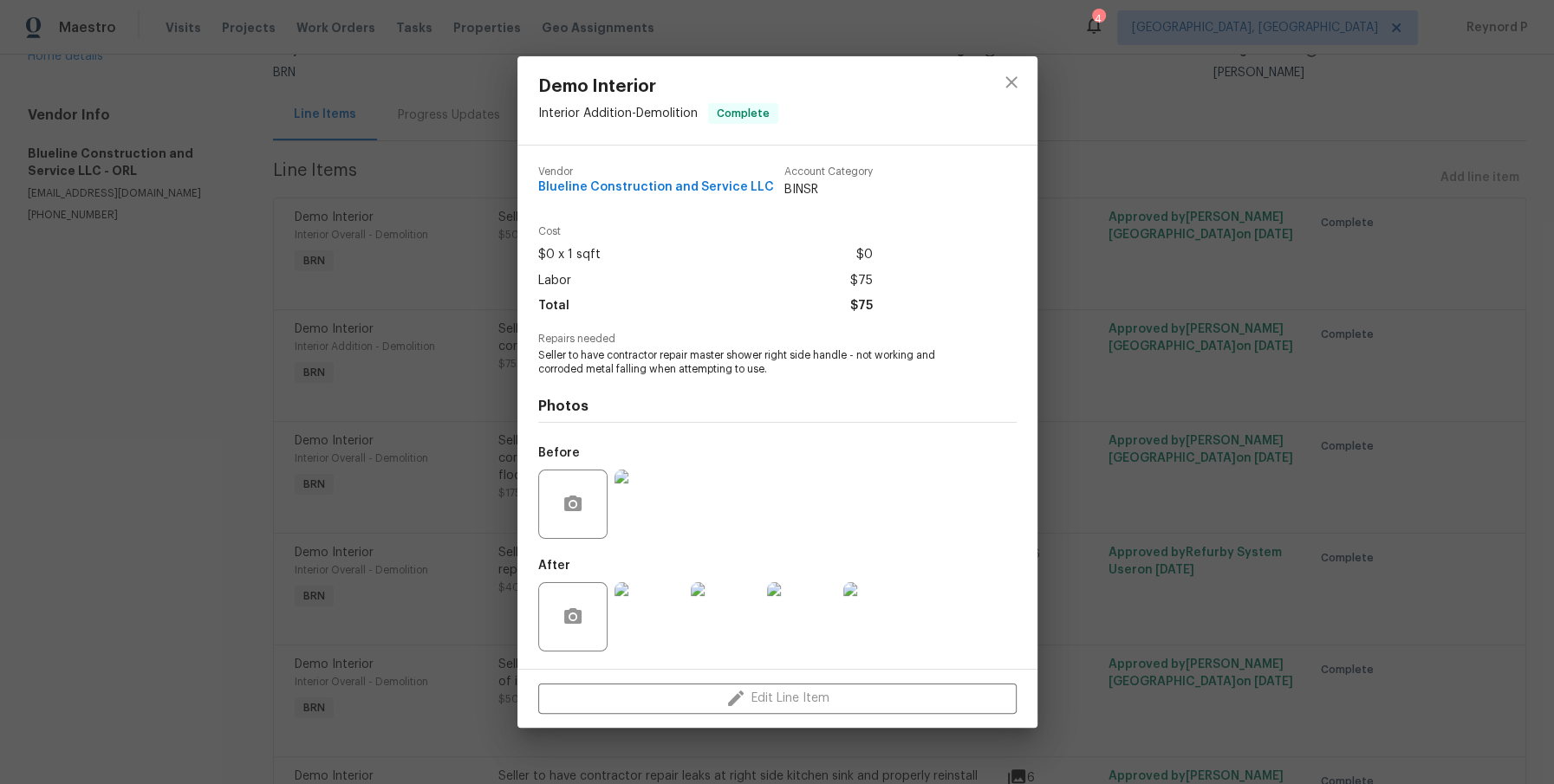
click at [410, 331] on div "Demo Interior Interior Addition - Demolition Complete Vendor Blueline Construct…" at bounding box center [777, 392] width 1554 height 784
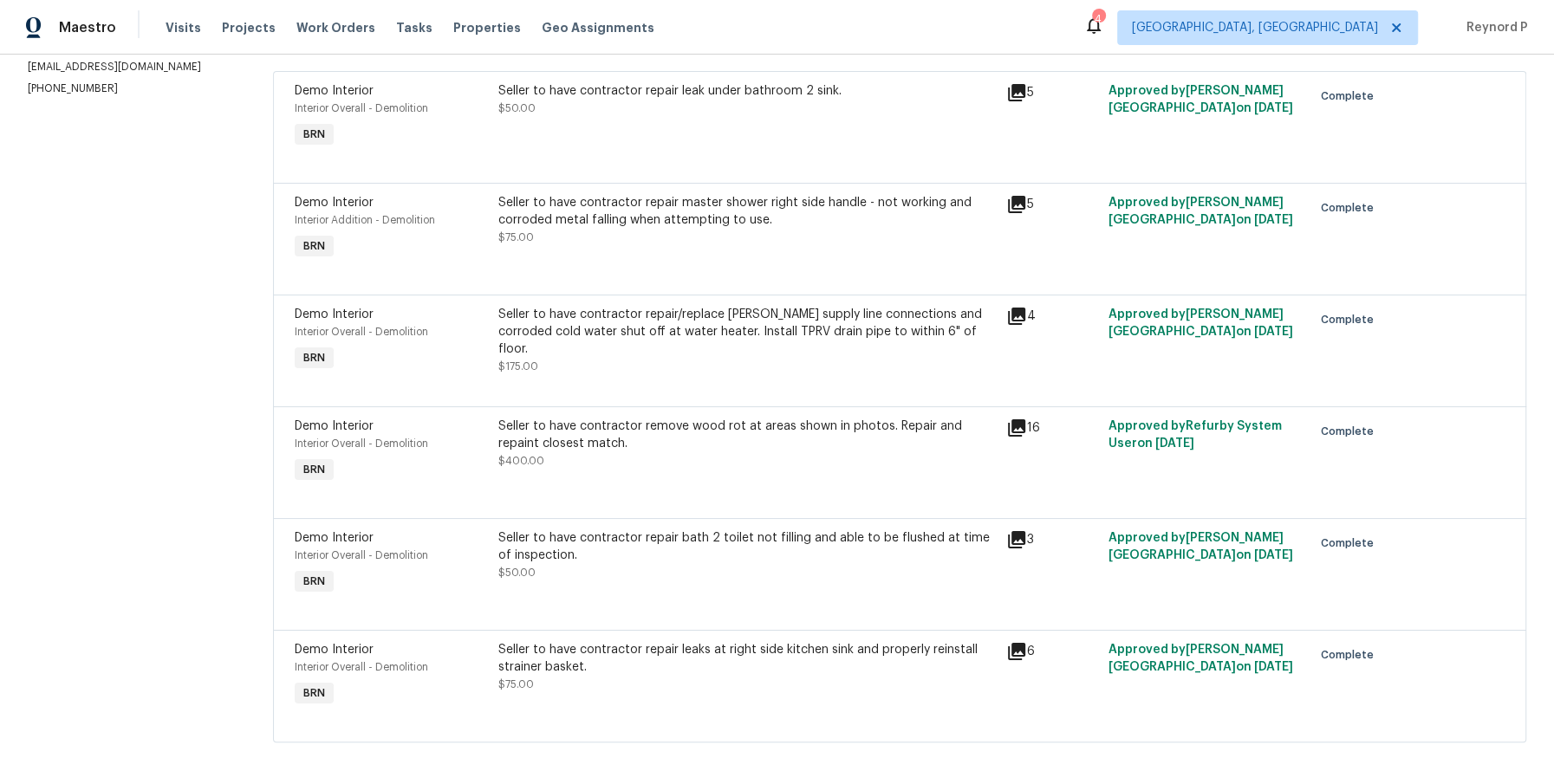
scroll to position [273, 0]
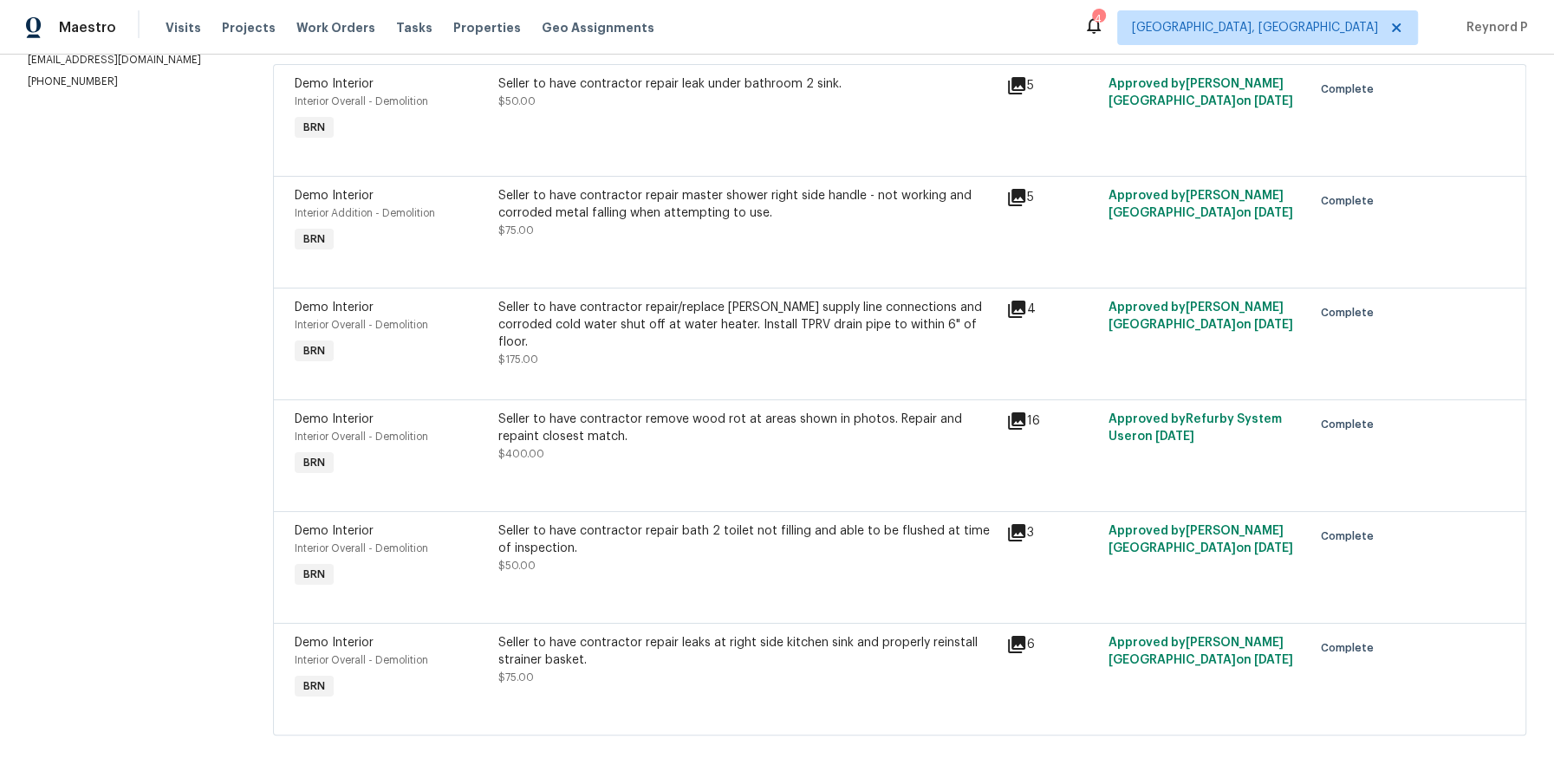
click at [687, 312] on div "Seller to have contractor repair/replace [PERSON_NAME] supply line connections …" at bounding box center [748, 324] width 499 height 52
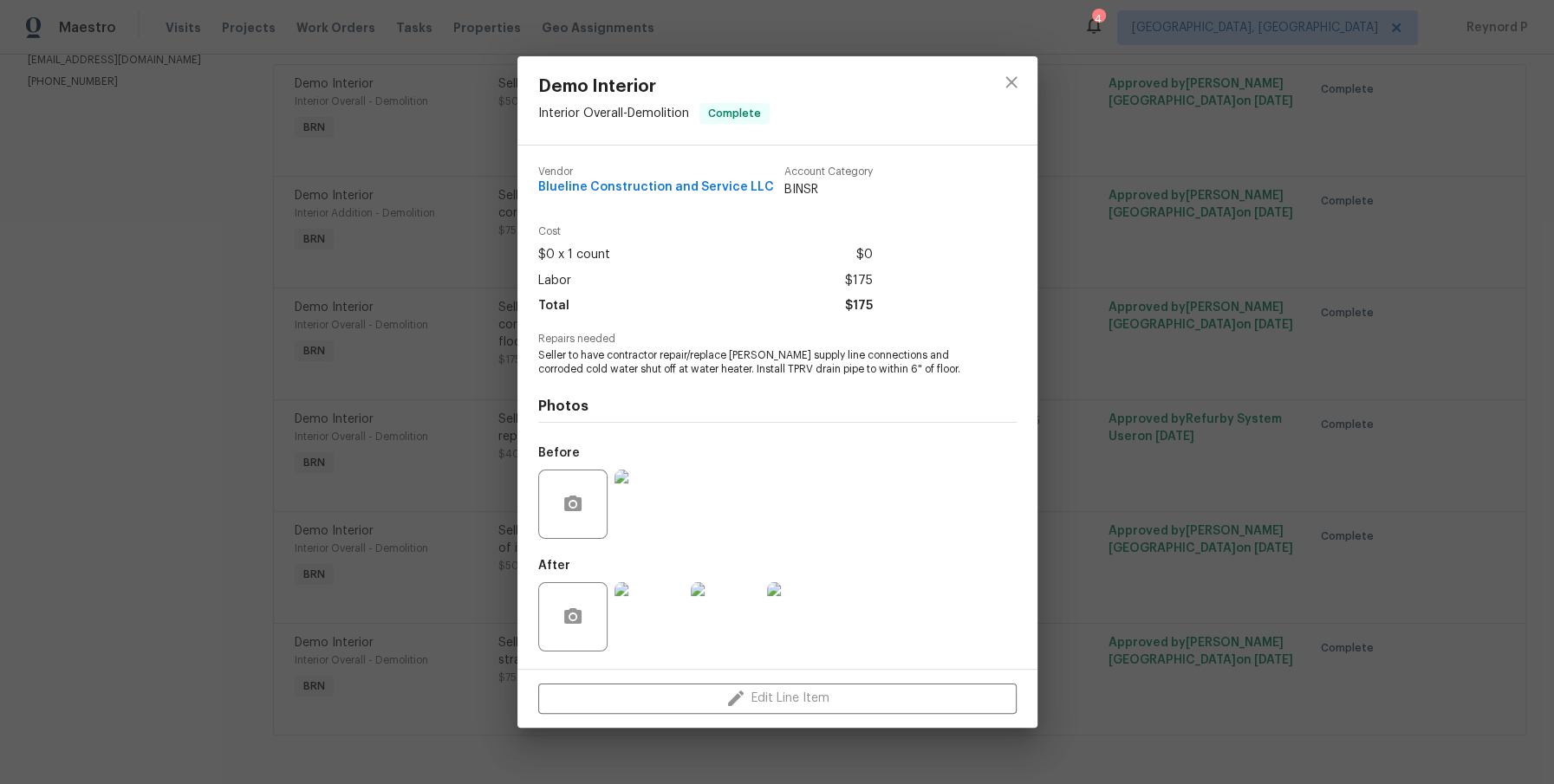
click at [390, 364] on div "Demo Interior Interior Overall - Demolition Complete Vendor Blueline Constructi…" at bounding box center [777, 392] width 1554 height 784
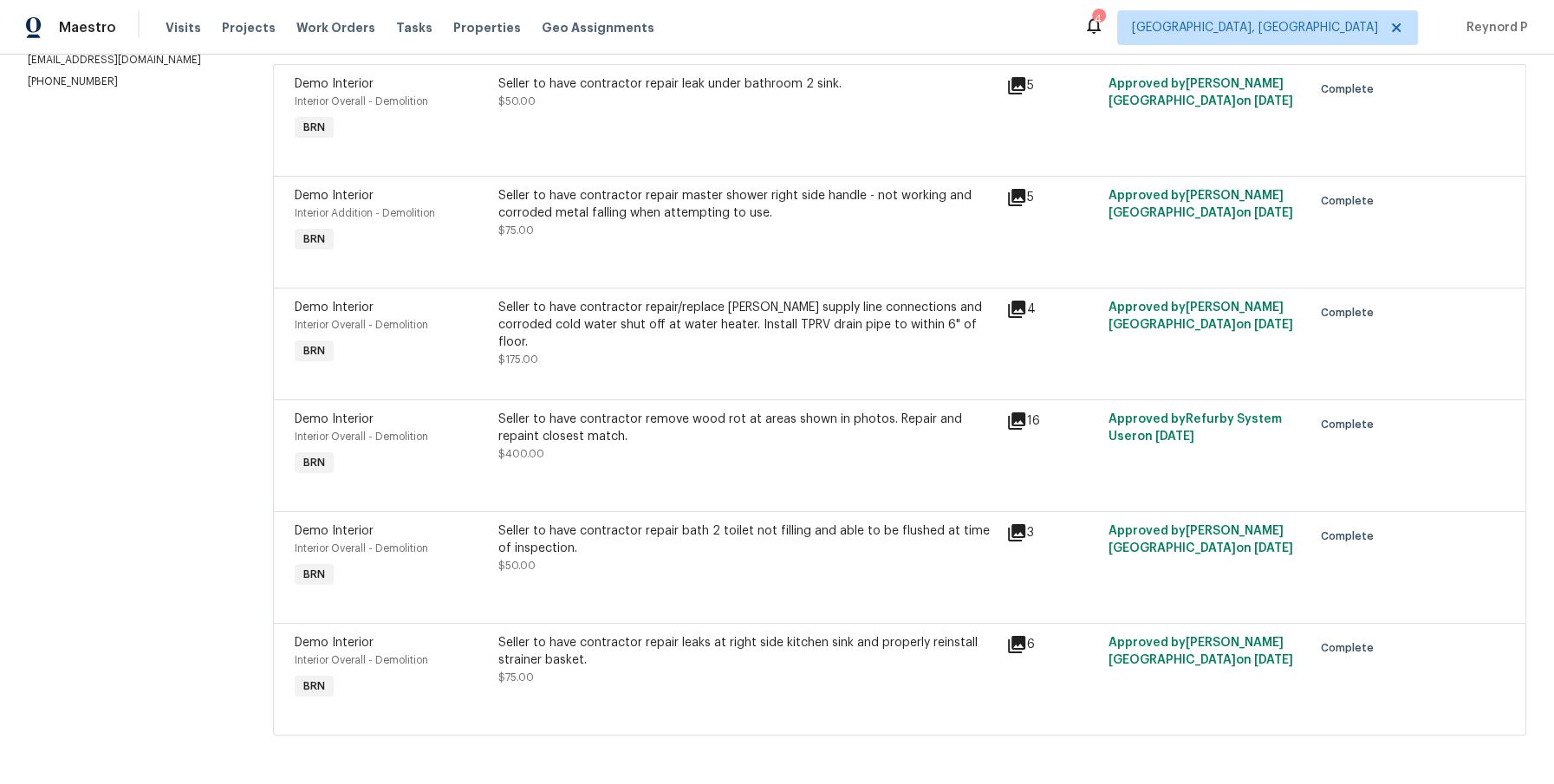
click at [643, 427] on div "Seller to have contractor remove wood rot at areas shown in photos. Repair and …" at bounding box center [748, 428] width 499 height 35
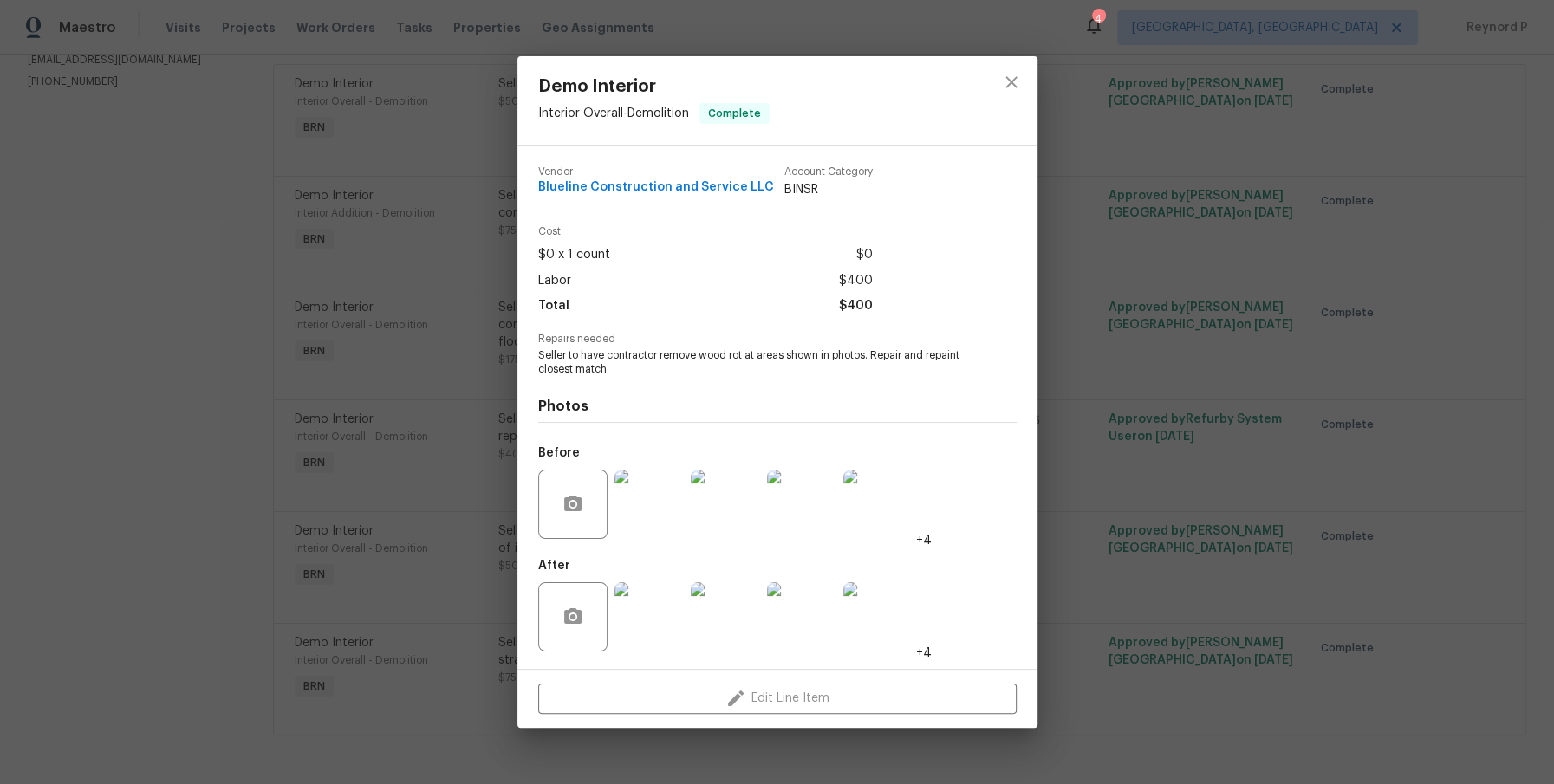
click at [433, 441] on div "Demo Interior Interior Overall - Demolition Complete Vendor Blueline Constructi…" at bounding box center [777, 392] width 1554 height 784
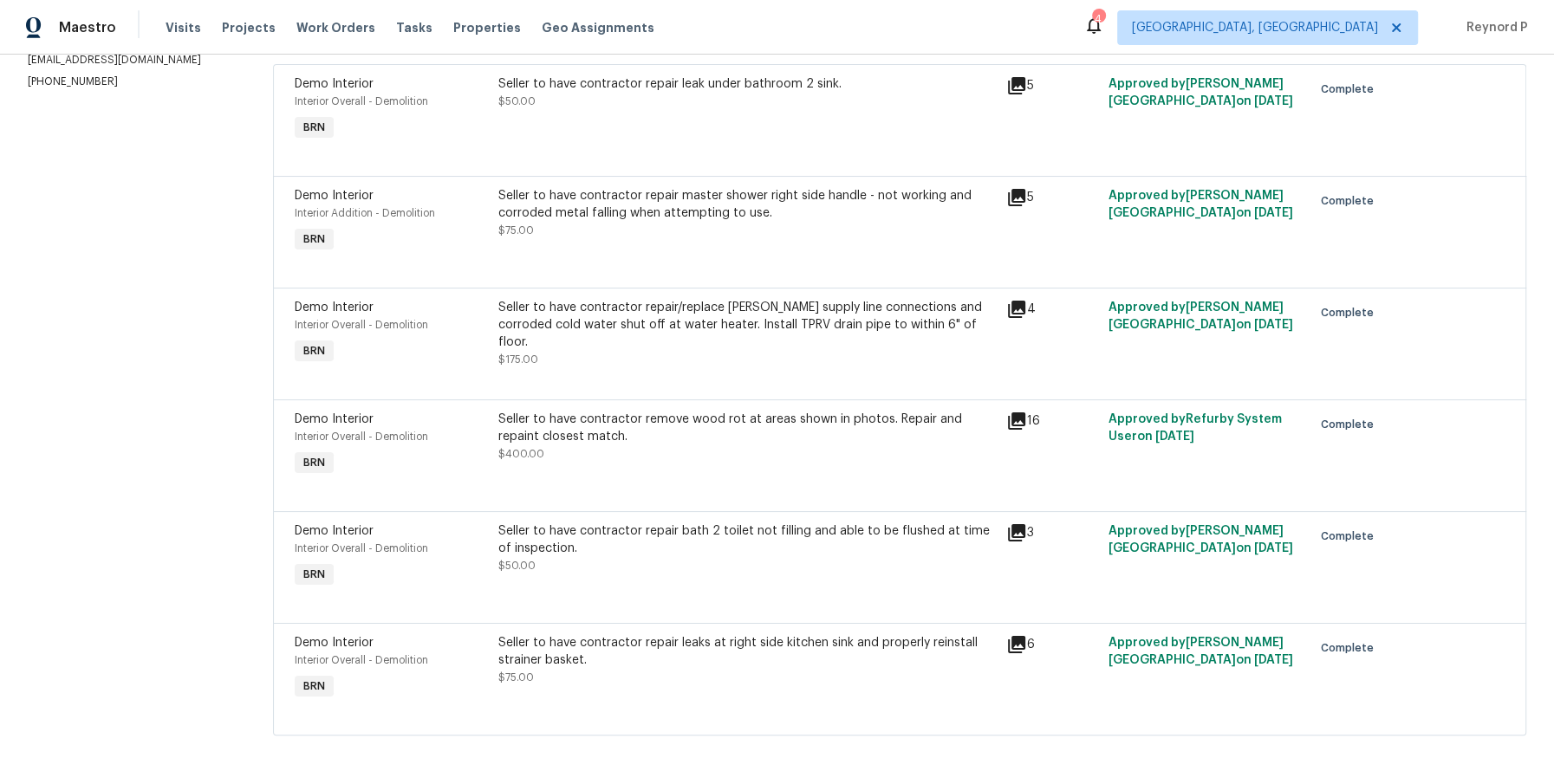
click at [596, 518] on div "Seller to have contractor repair bath 2 toilet not filling and able to be flush…" at bounding box center [747, 557] width 509 height 80
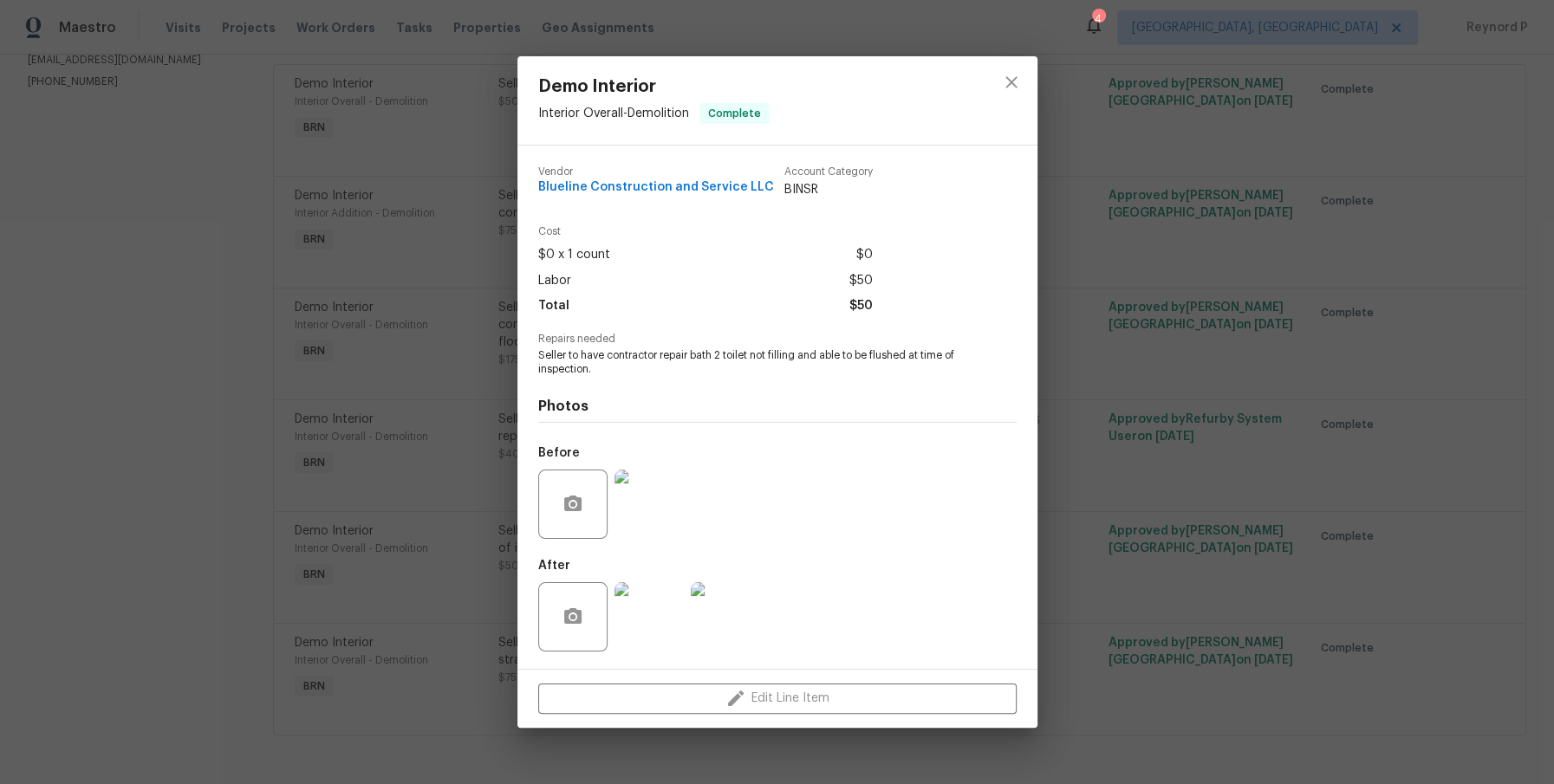
click at [408, 518] on div "Demo Interior Interior Overall - Demolition Complete Vendor Blueline Constructi…" at bounding box center [777, 392] width 1554 height 784
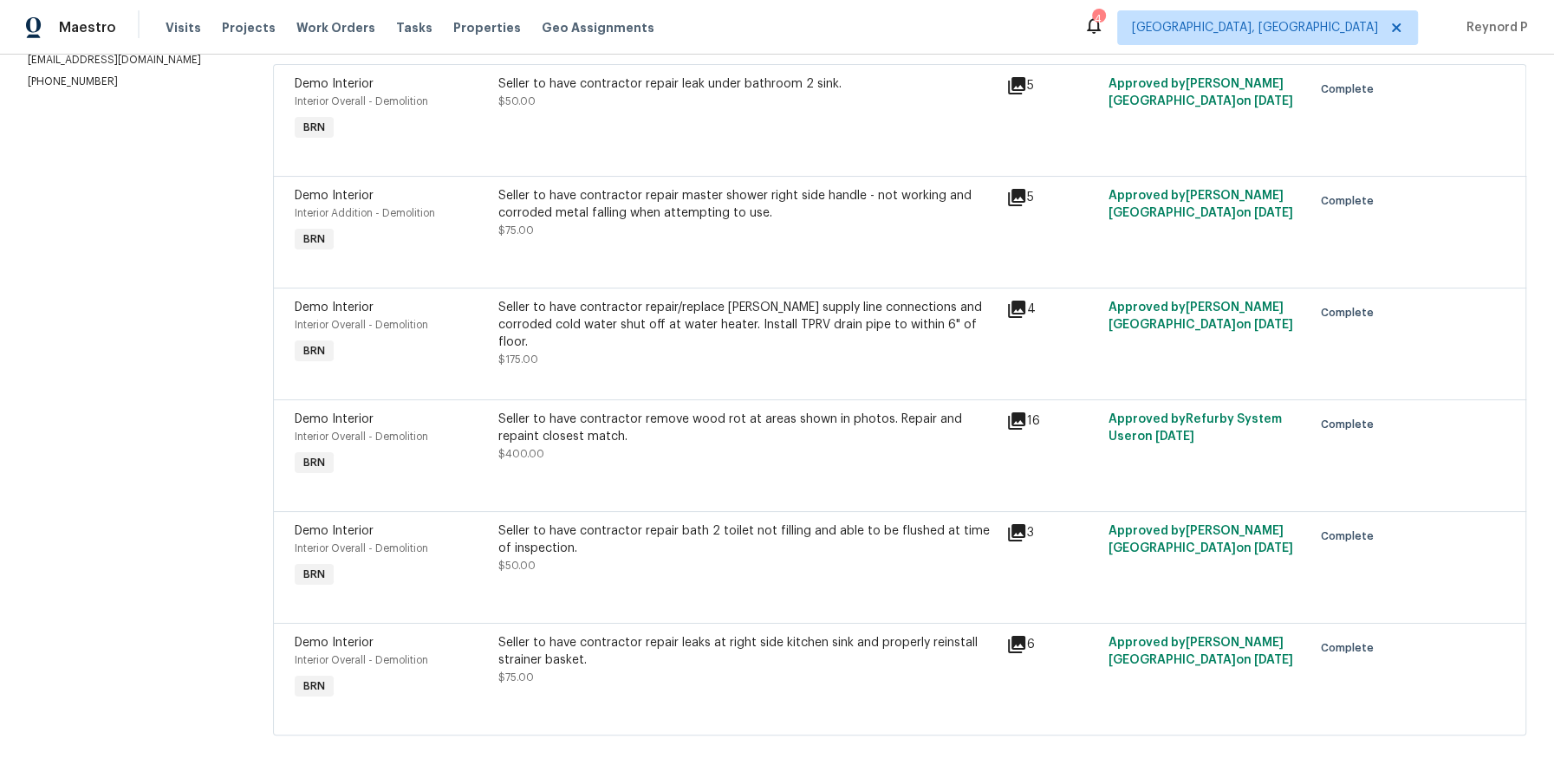
click at [571, 648] on div "Seller to have contractor repair leaks at right side kitchen sink and properly …" at bounding box center [748, 651] width 499 height 35
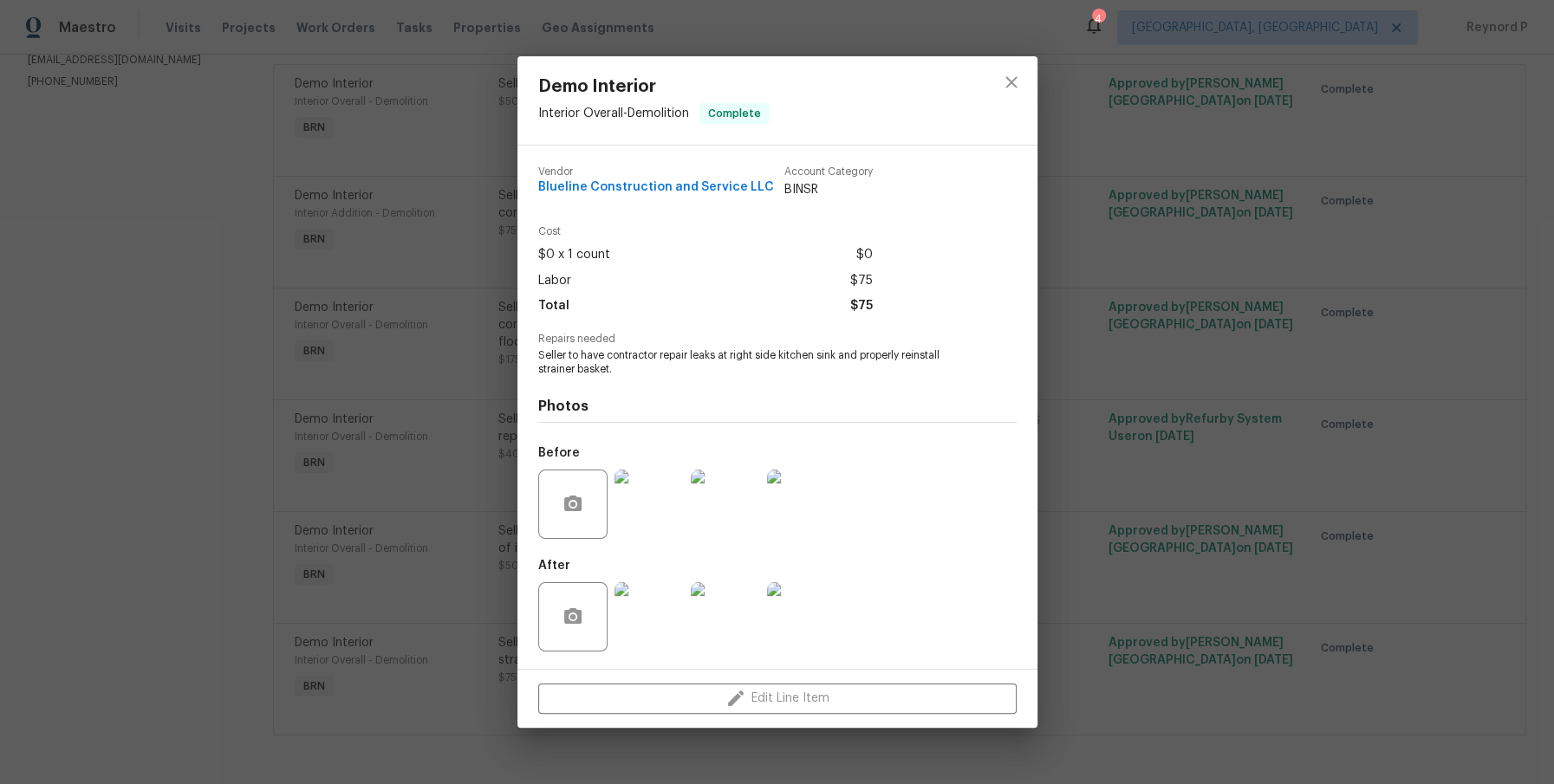
click at [151, 478] on div "Demo Interior Interior Overall - Demolition Complete Vendor Blueline Constructi…" at bounding box center [777, 392] width 1554 height 784
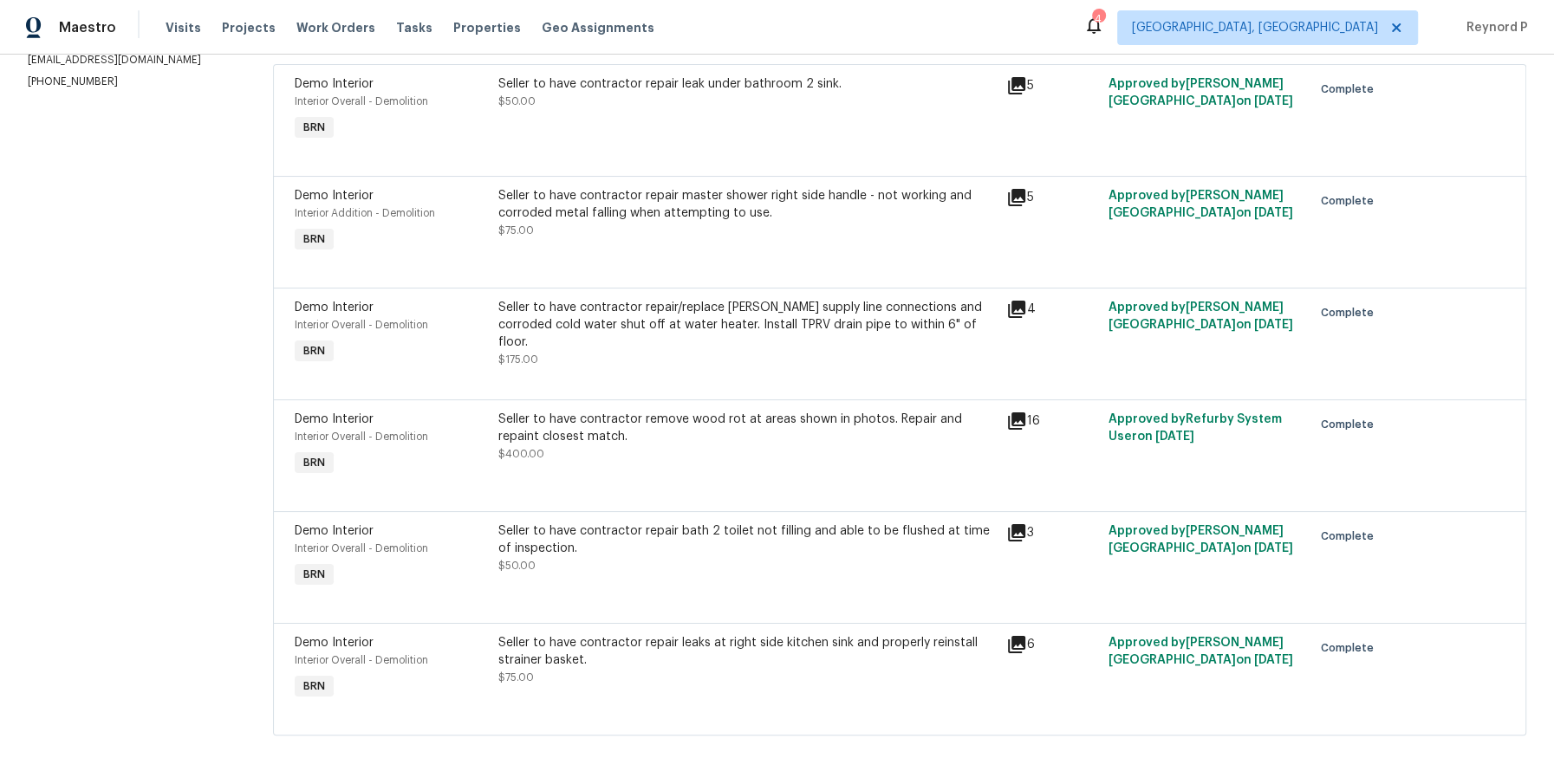
scroll to position [0, 0]
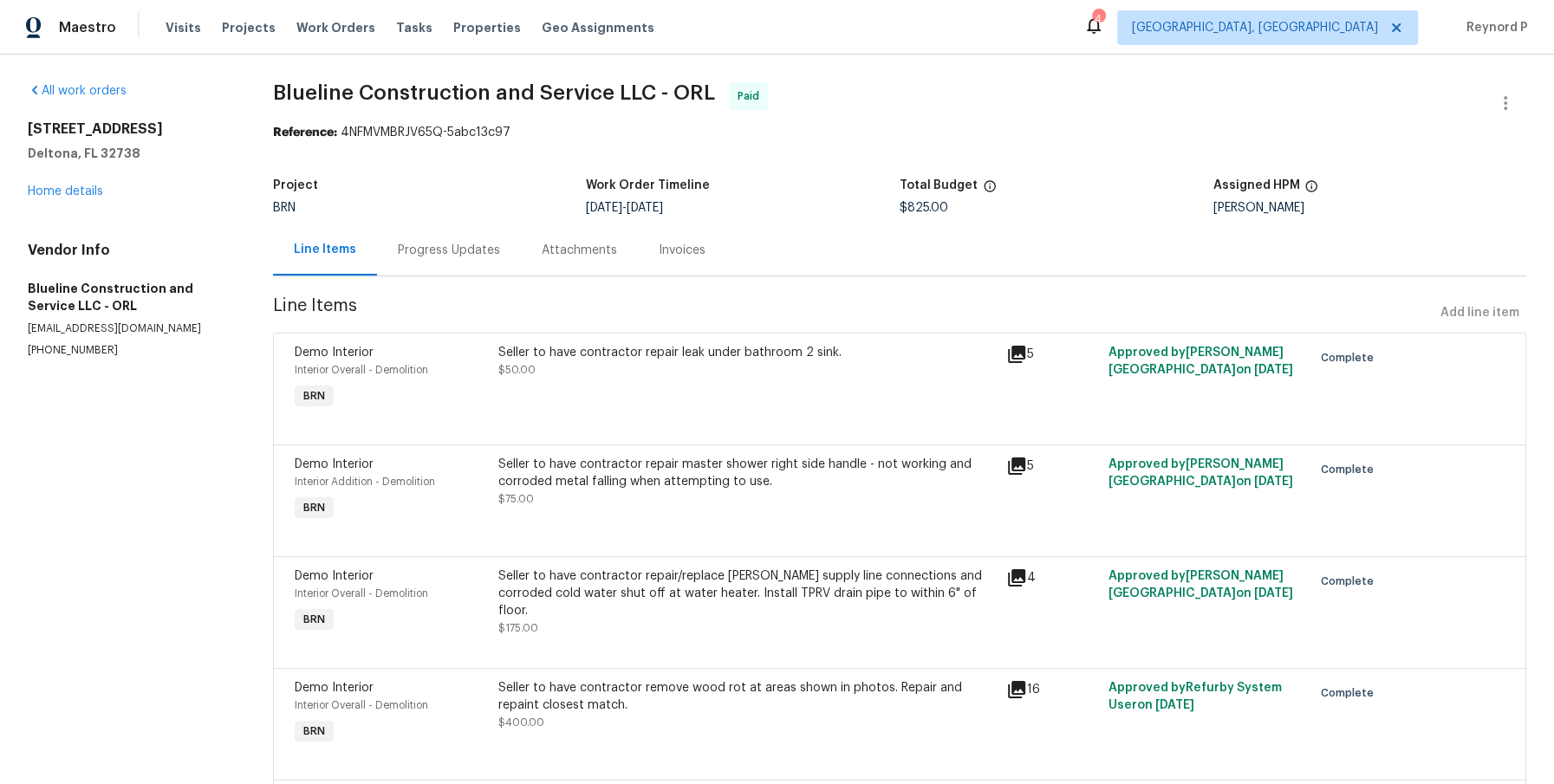
click at [466, 237] on div "Progress Updates" at bounding box center [449, 249] width 144 height 51
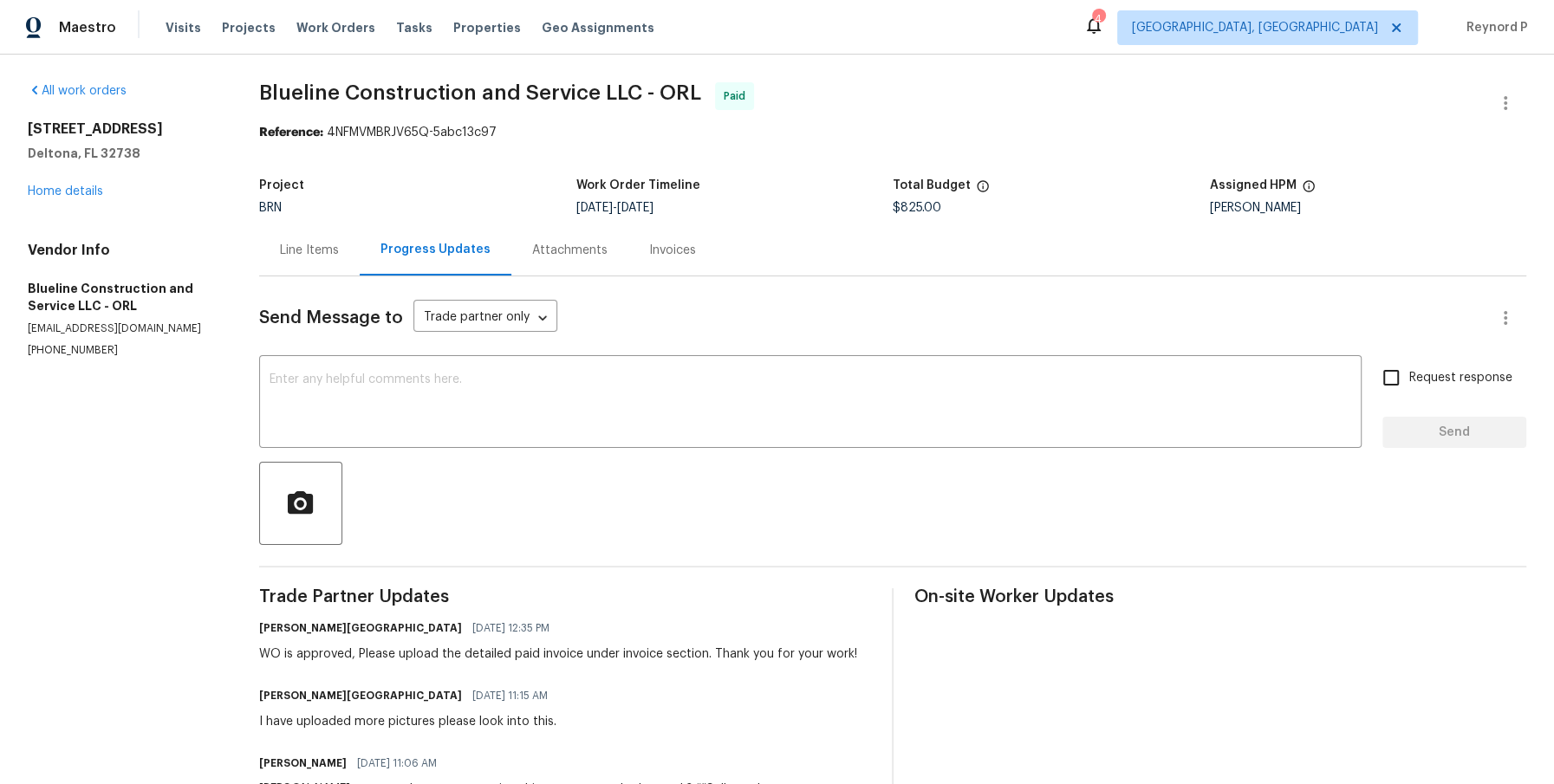
click at [322, 247] on div "Line Items" at bounding box center [309, 250] width 59 height 17
